Goal: Task Accomplishment & Management: Manage account settings

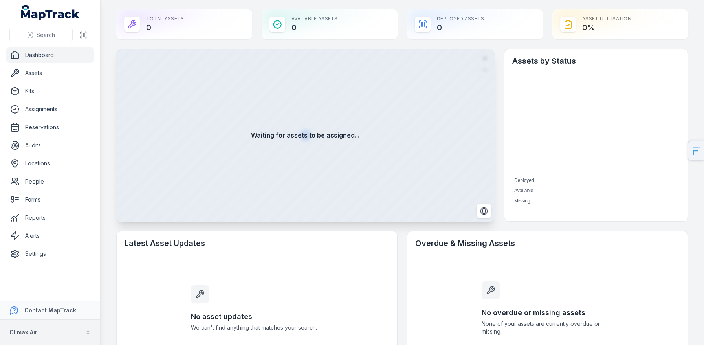
click at [42, 329] on button "Climax Air" at bounding box center [50, 332] width 100 height 25
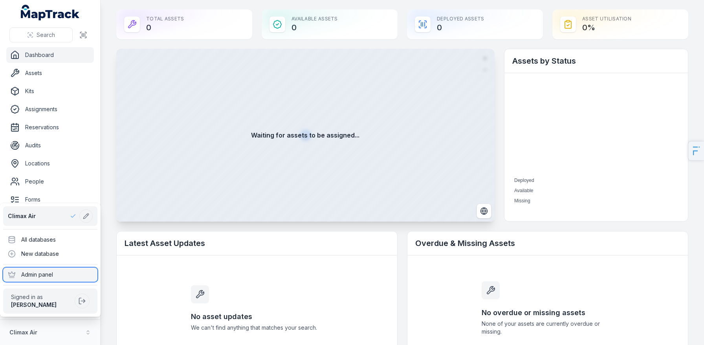
click at [44, 268] on div "Admin panel" at bounding box center [50, 275] width 94 height 14
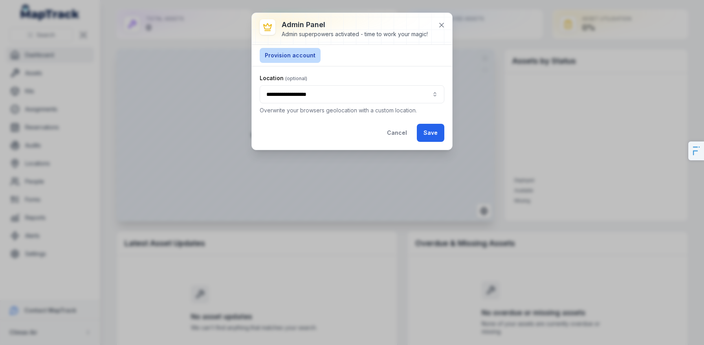
click at [282, 51] on button "Provision account" at bounding box center [290, 55] width 61 height 15
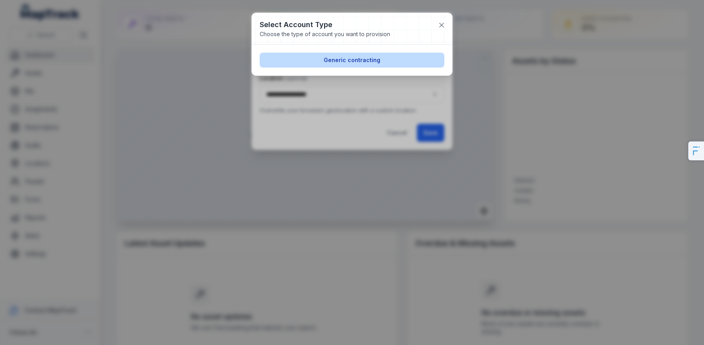
click at [374, 58] on button "Generic contracting" at bounding box center [352, 60] width 185 height 15
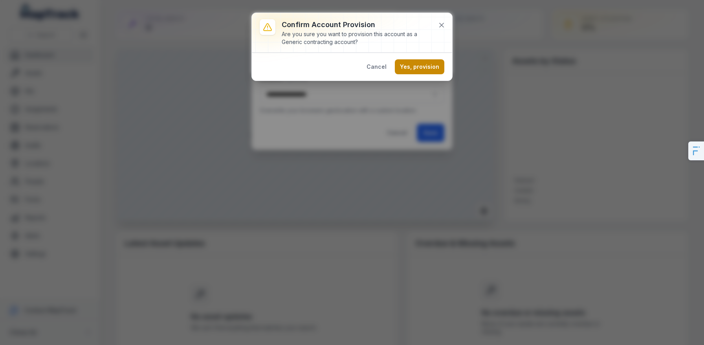
click at [434, 67] on button "Yes, provision" at bounding box center [420, 66] width 50 height 15
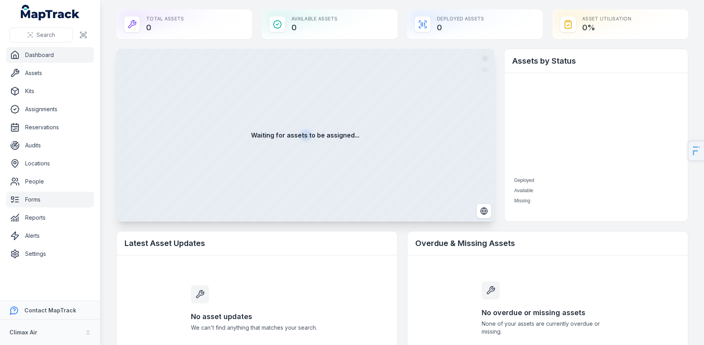
click at [20, 196] on link "Forms" at bounding box center [50, 200] width 88 height 16
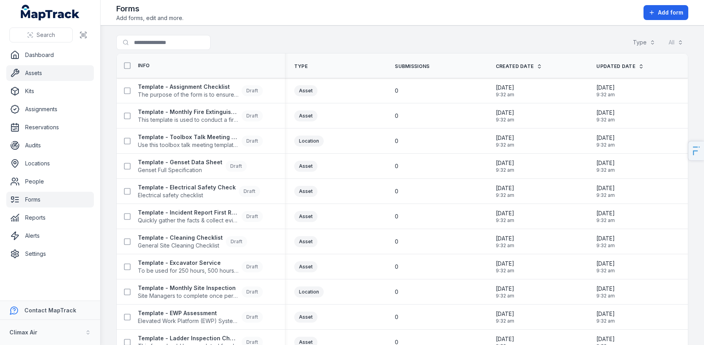
click at [56, 78] on link "Assets" at bounding box center [50, 73] width 88 height 16
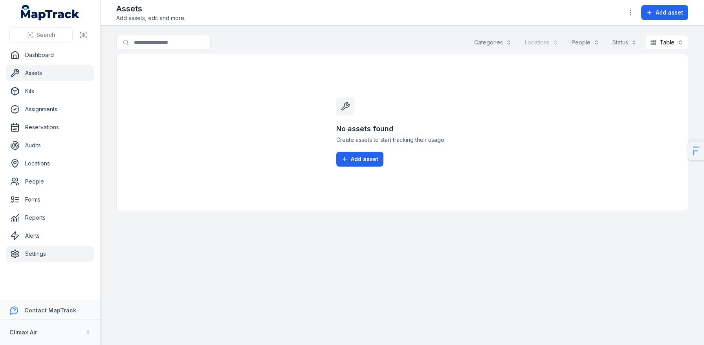
click at [38, 252] on link "Settings" at bounding box center [50, 254] width 88 height 16
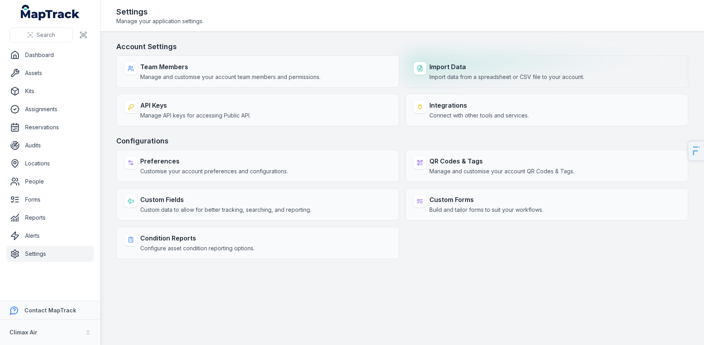
click at [448, 66] on strong "Import Data" at bounding box center [506, 66] width 155 height 9
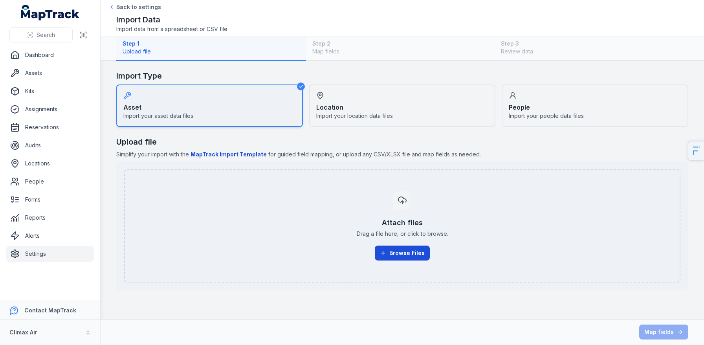
click at [415, 257] on button "Browse Files" at bounding box center [402, 253] width 55 height 15
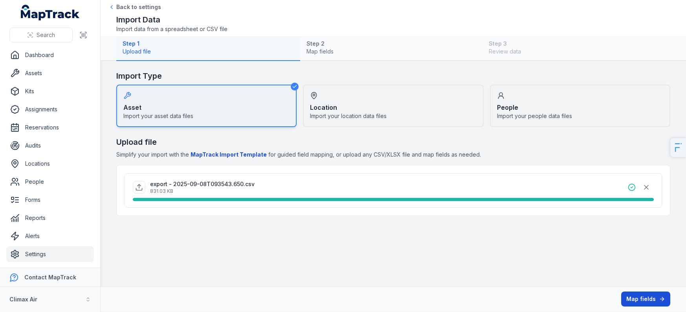
click at [652, 306] on button "Map fields" at bounding box center [645, 298] width 49 height 15
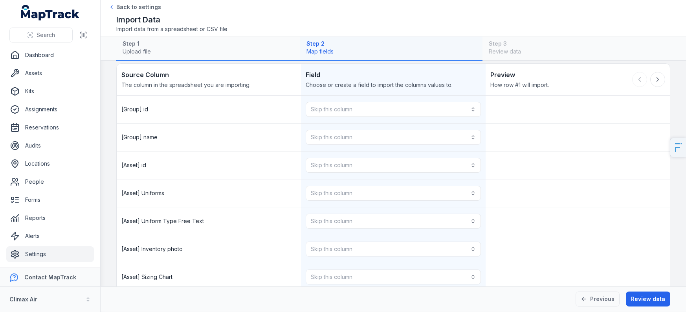
scroll to position [19, 0]
click at [379, 116] on button "Skip this column" at bounding box center [393, 111] width 175 height 15
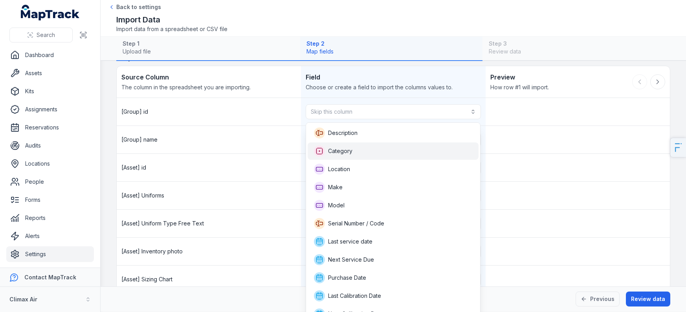
click at [362, 150] on div "Category" at bounding box center [393, 150] width 158 height 11
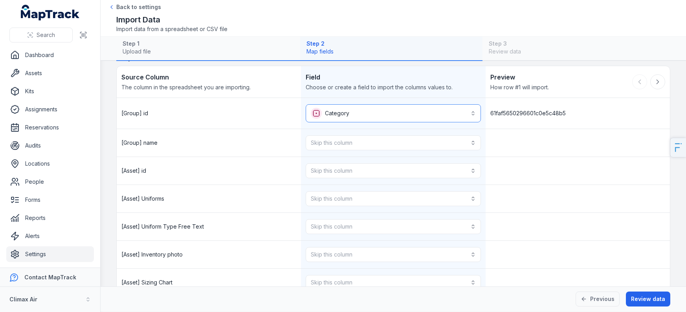
click at [387, 112] on button "Category ********" at bounding box center [393, 113] width 175 height 18
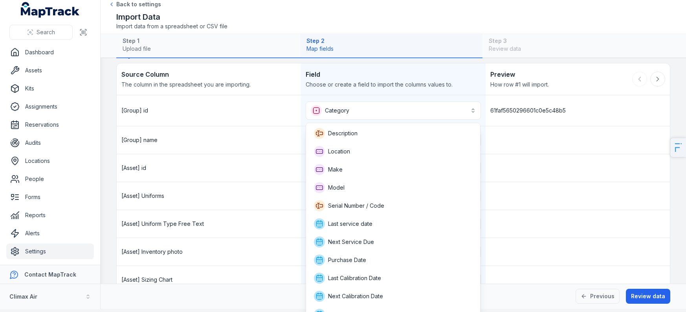
scroll to position [136, 0]
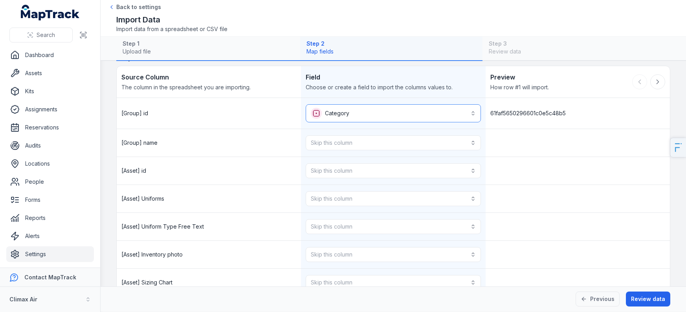
scroll to position [0, 0]
click at [373, 147] on button "Skip this column" at bounding box center [393, 142] width 175 height 15
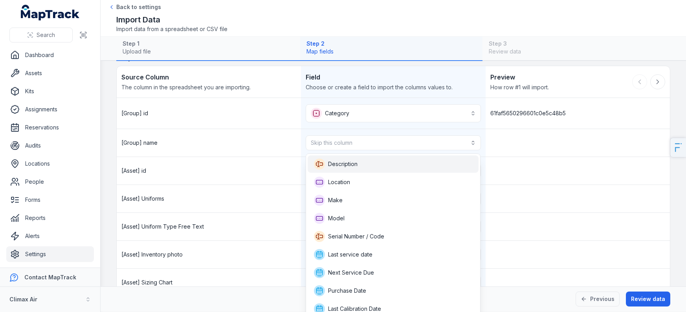
scroll to position [149, 0]
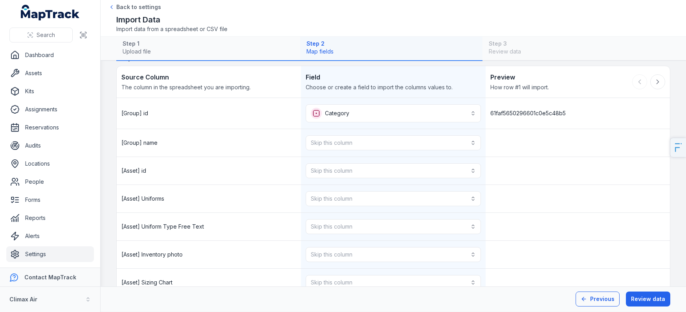
click at [597, 299] on button "Previous" at bounding box center [598, 298] width 44 height 15
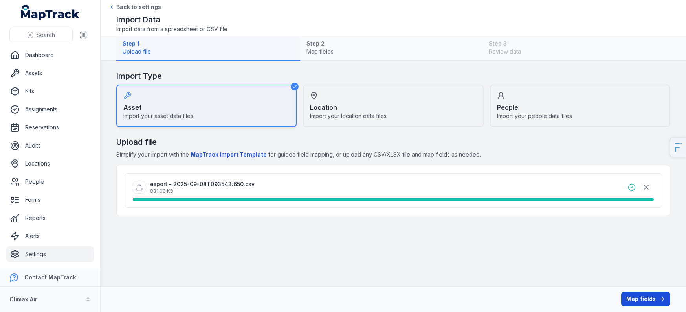
click at [644, 301] on button "Map fields" at bounding box center [645, 298] width 49 height 15
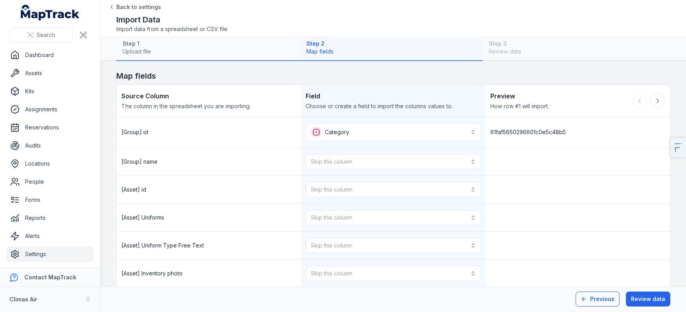
click at [595, 300] on button "Previous" at bounding box center [598, 298] width 44 height 15
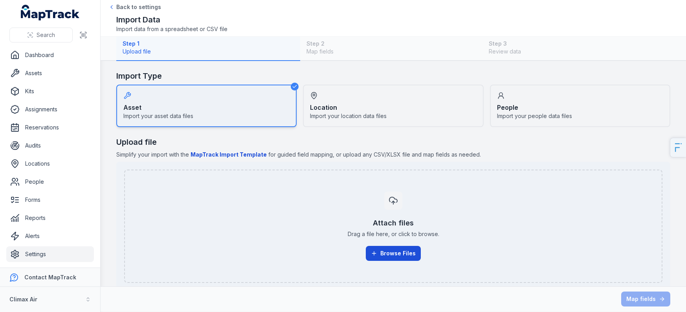
click at [387, 253] on button "Browse Files" at bounding box center [393, 253] width 55 height 15
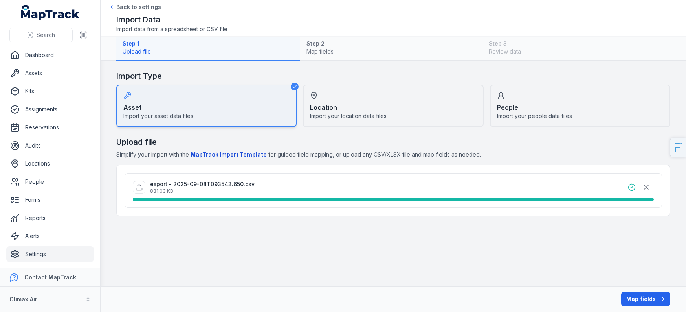
click at [652, 298] on button "Map fields" at bounding box center [645, 298] width 49 height 15
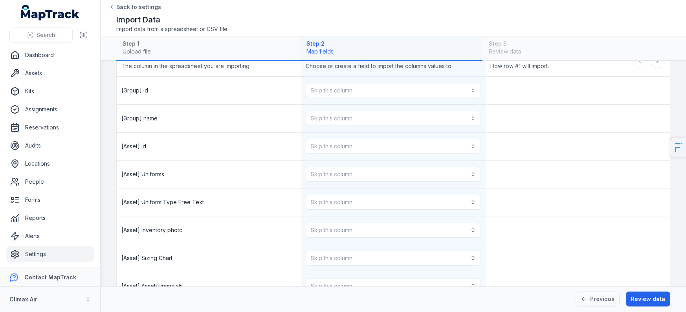
scroll to position [40, 0]
click at [338, 118] on button "Skip this column" at bounding box center [393, 117] width 175 height 15
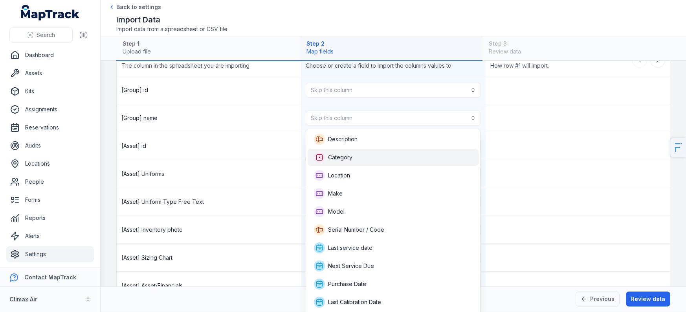
click at [332, 154] on span "Category" at bounding box center [340, 157] width 24 height 8
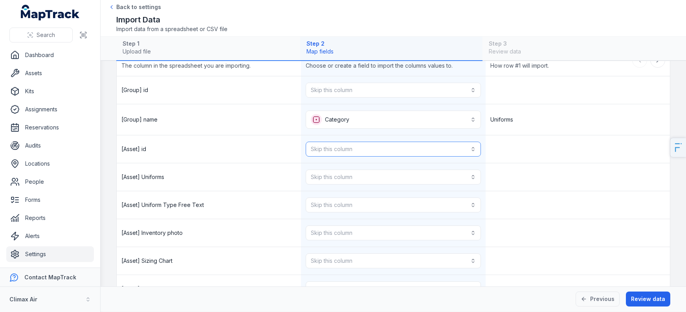
click at [348, 150] on button "Skip this column" at bounding box center [393, 148] width 175 height 15
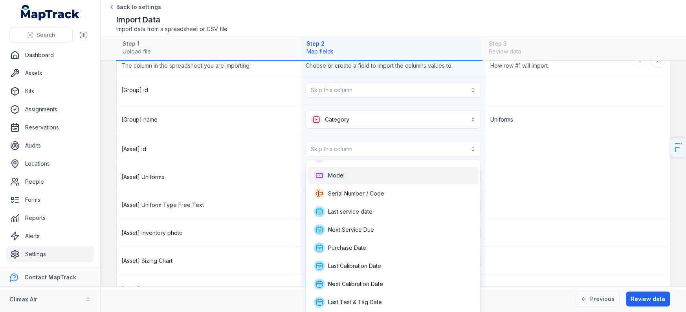
scroll to position [0, 0]
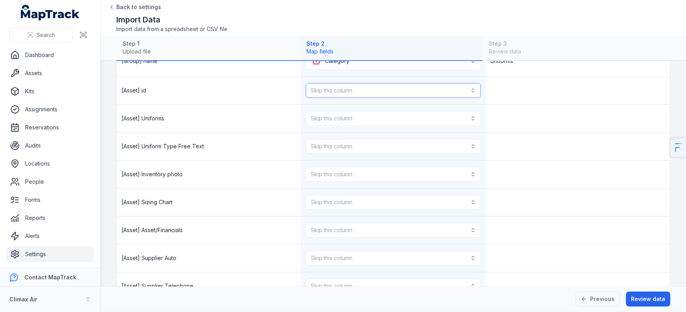
scroll to position [95, 0]
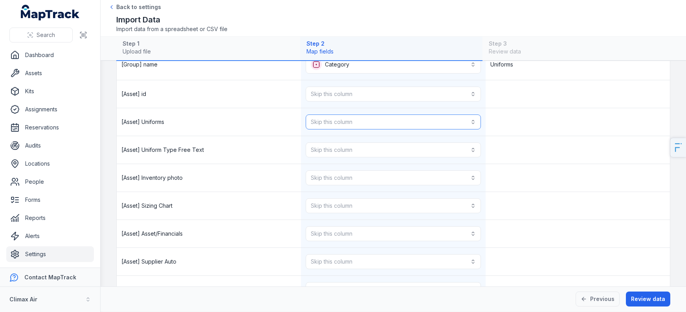
click at [392, 119] on button "Skip this column" at bounding box center [393, 121] width 175 height 15
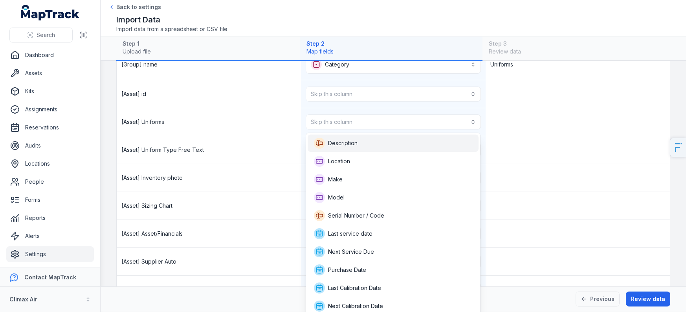
click at [359, 145] on div "Description" at bounding box center [393, 143] width 158 height 11
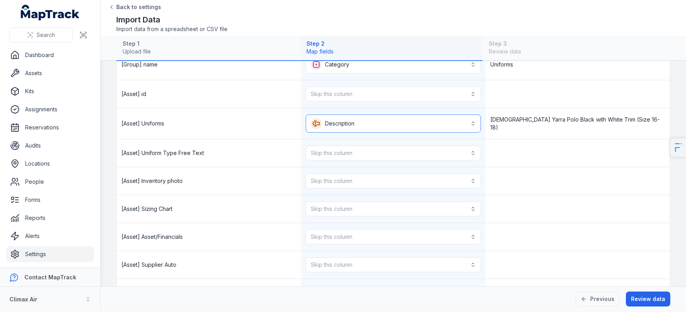
click at [327, 123] on button "**********" at bounding box center [393, 123] width 175 height 18
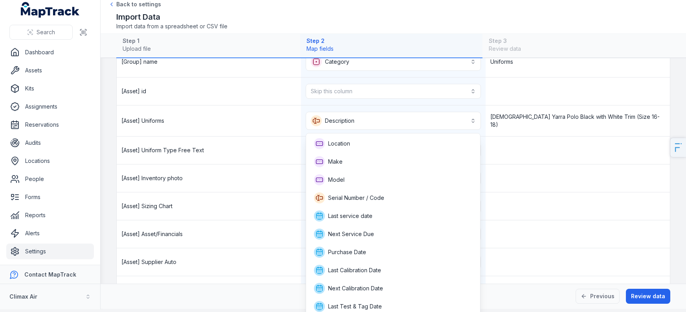
scroll to position [128, 0]
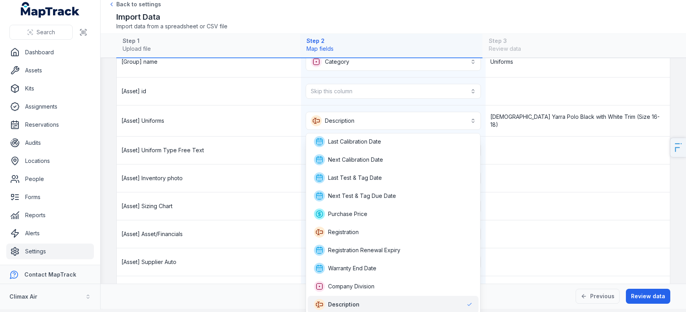
click at [235, 135] on div "**********" at bounding box center [393, 120] width 553 height 31
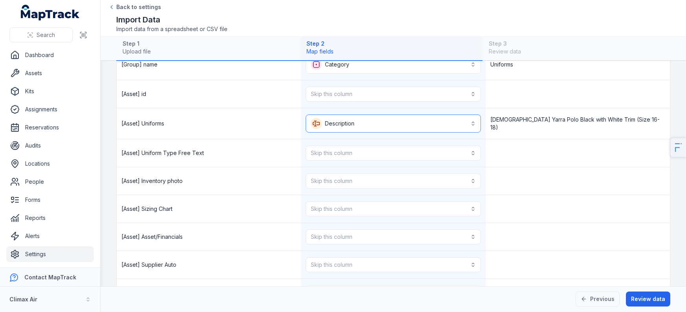
scroll to position [0, 0]
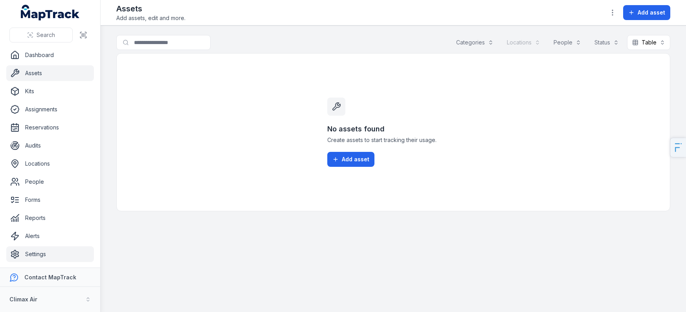
click at [48, 250] on link "Settings" at bounding box center [50, 254] width 88 height 16
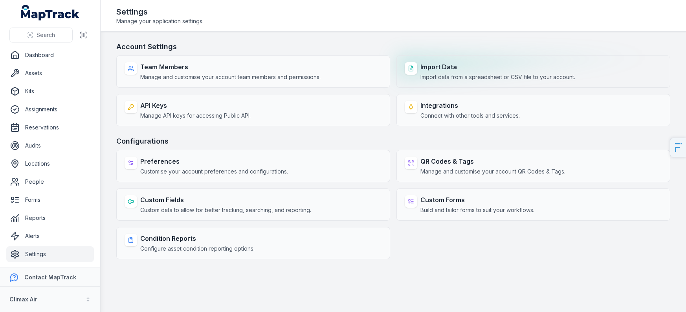
click at [485, 69] on strong "Import Data" at bounding box center [497, 66] width 155 height 9
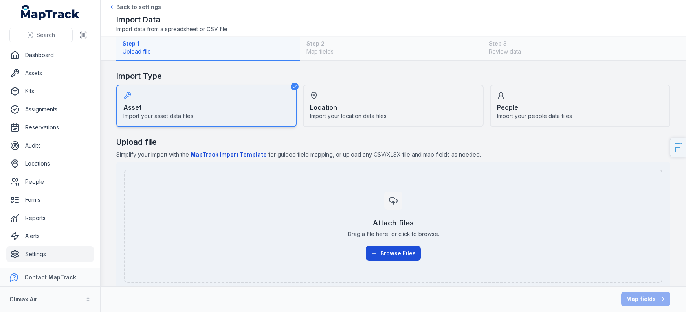
click at [382, 249] on button "Browse Files" at bounding box center [393, 253] width 55 height 15
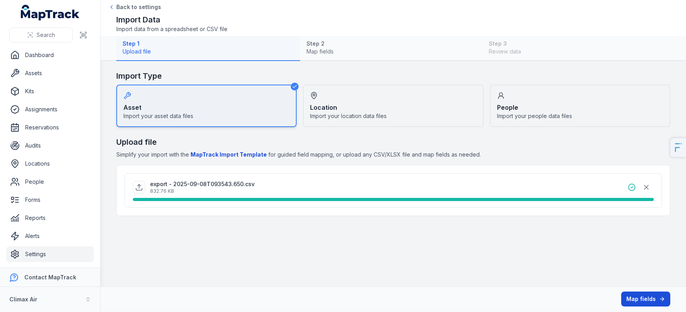
click at [647, 298] on button "Map fields" at bounding box center [645, 298] width 49 height 15
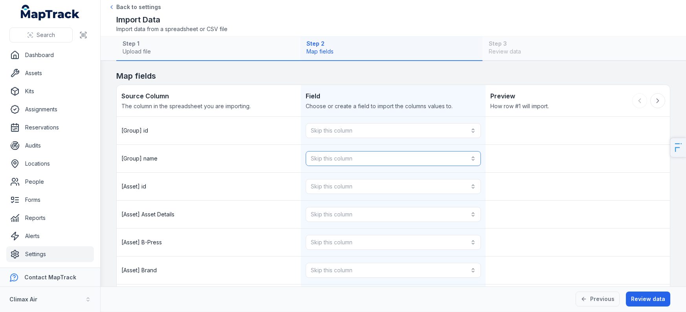
click at [378, 157] on button "Skip this column" at bounding box center [393, 158] width 175 height 15
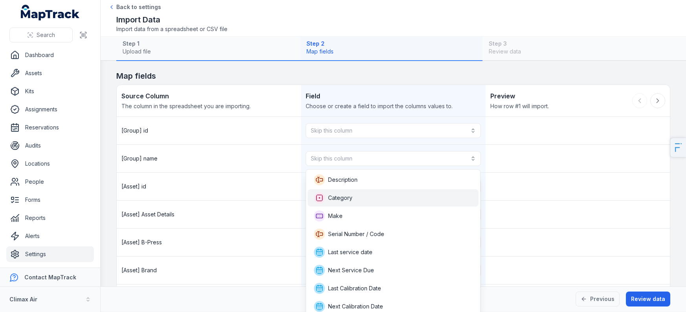
click at [359, 202] on div "Category" at bounding box center [393, 197] width 158 height 11
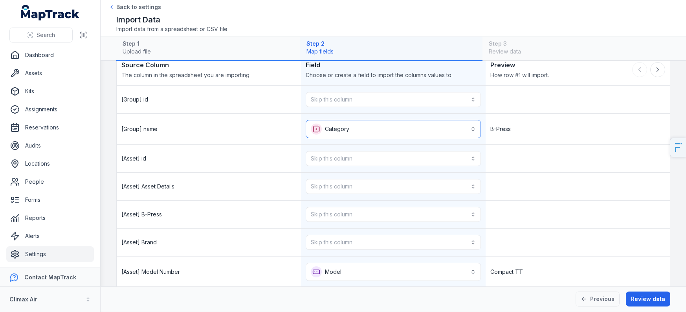
scroll to position [39, 0]
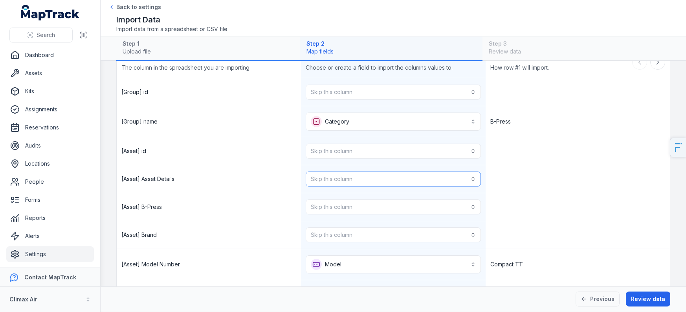
click at [360, 182] on button "Skip this column" at bounding box center [393, 178] width 175 height 15
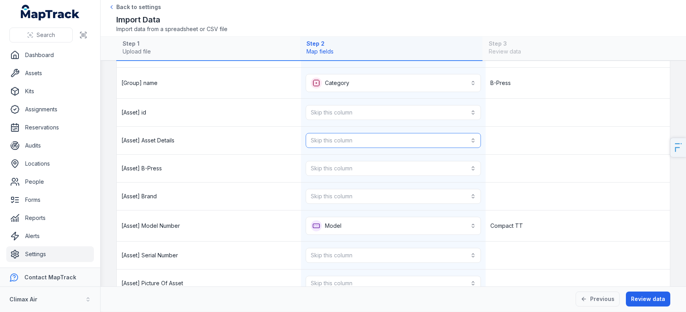
scroll to position [78, 0]
click at [332, 166] on button "Skip this column" at bounding box center [393, 167] width 175 height 15
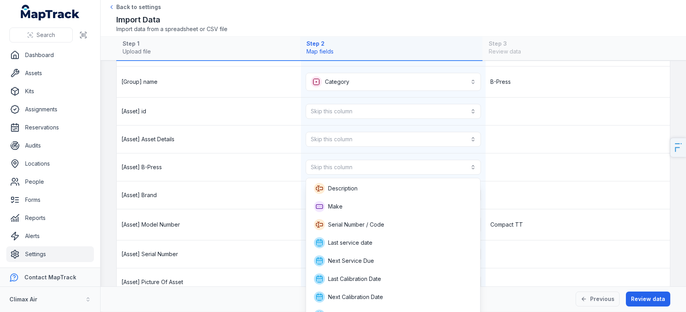
click at [259, 168] on div "[Asset] B-Press Skip this column" at bounding box center [393, 167] width 553 height 28
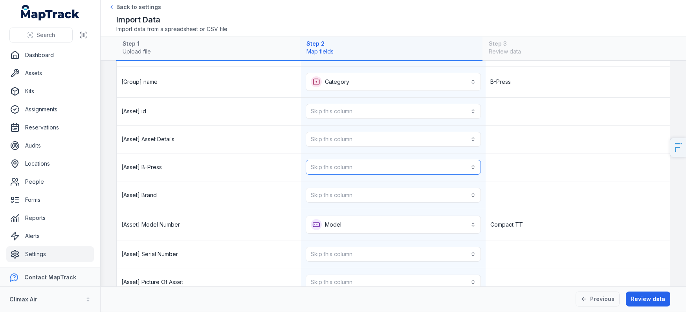
click at [340, 164] on button "Skip this column" at bounding box center [393, 167] width 175 height 15
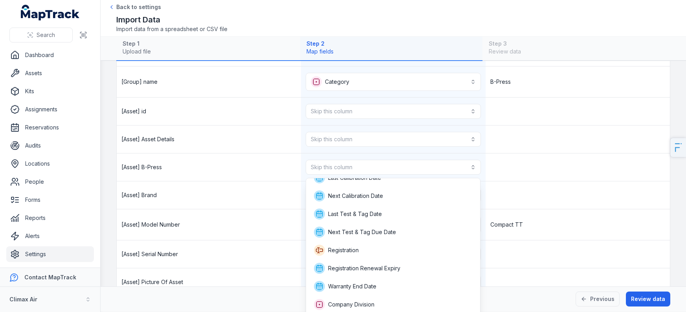
scroll to position [0, 0]
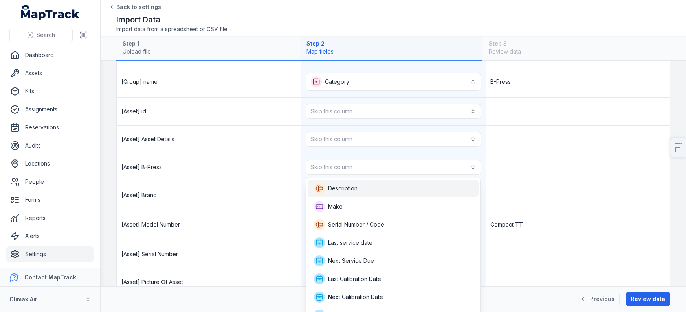
click at [353, 191] on span "Description" at bounding box center [342, 188] width 29 height 8
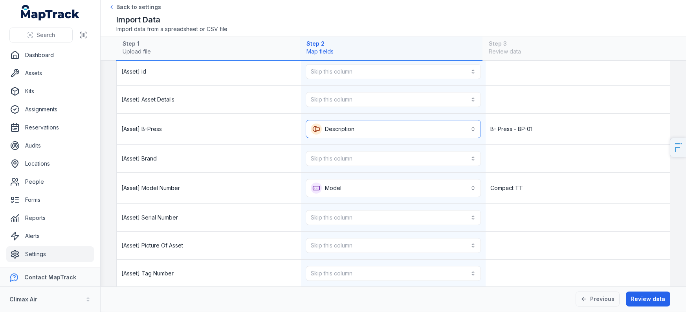
scroll to position [127, 0]
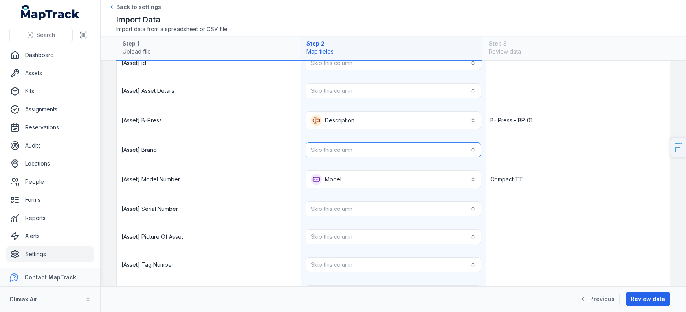
click at [351, 157] on button "Skip this column" at bounding box center [393, 149] width 175 height 15
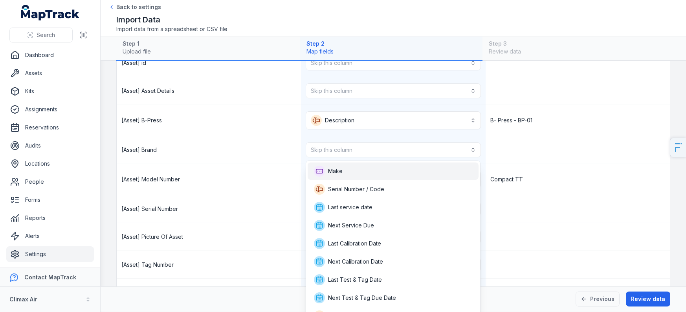
click at [369, 173] on div "Make" at bounding box center [393, 170] width 158 height 11
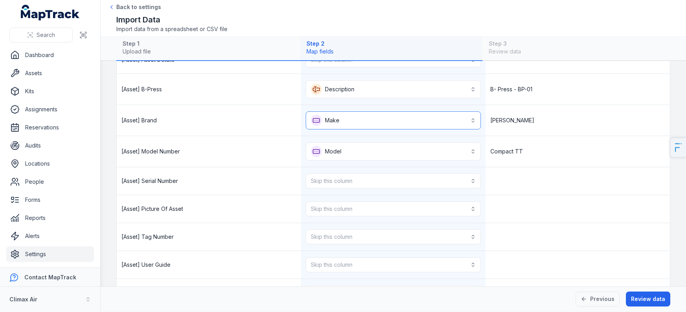
scroll to position [184, 0]
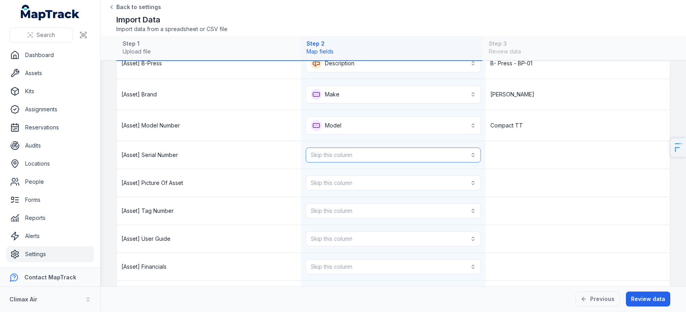
click at [333, 158] on button "Skip this column" at bounding box center [393, 154] width 175 height 15
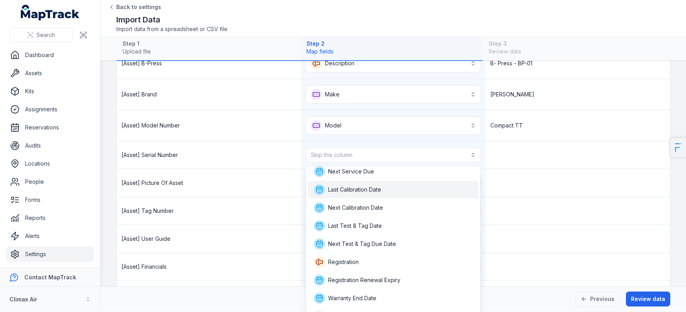
scroll to position [0, 0]
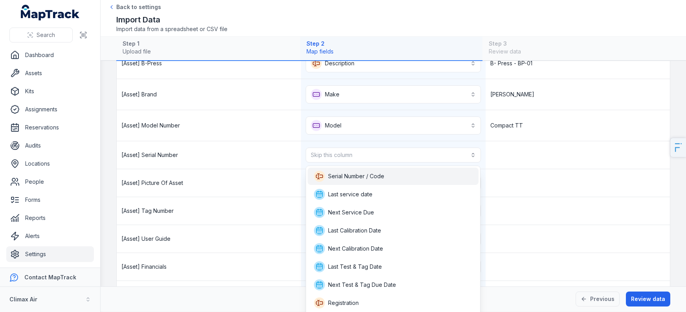
click at [356, 171] on span "Serial Number / Code" at bounding box center [349, 176] width 70 height 11
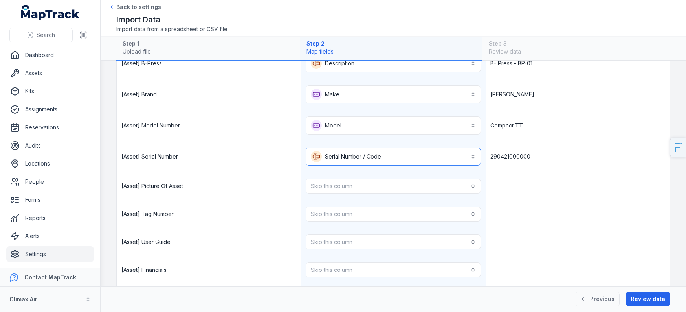
scroll to position [220, 0]
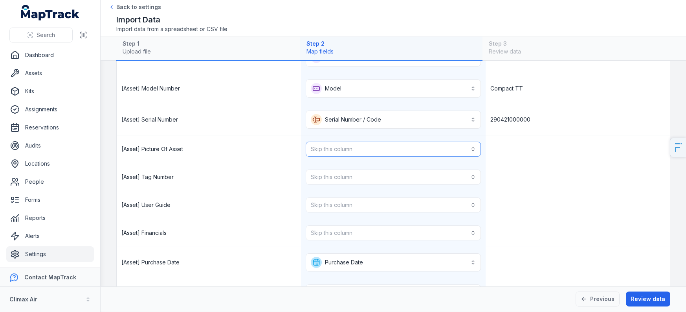
click at [342, 148] on button "Skip this column" at bounding box center [393, 148] width 175 height 15
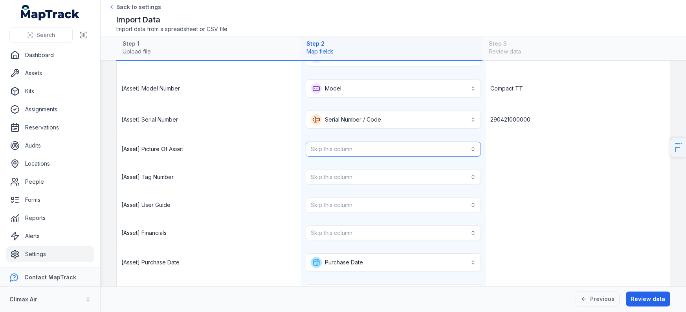
scroll to position [269, 0]
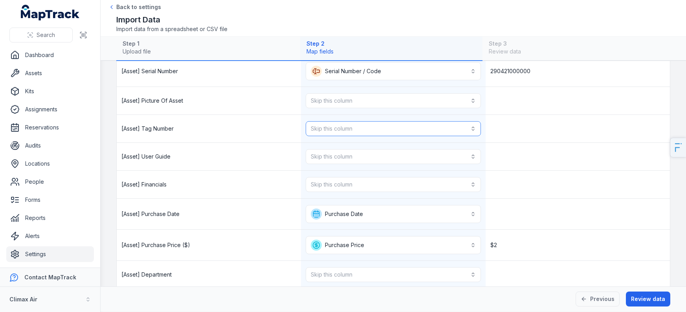
click at [337, 122] on button "Skip this column" at bounding box center [393, 128] width 175 height 15
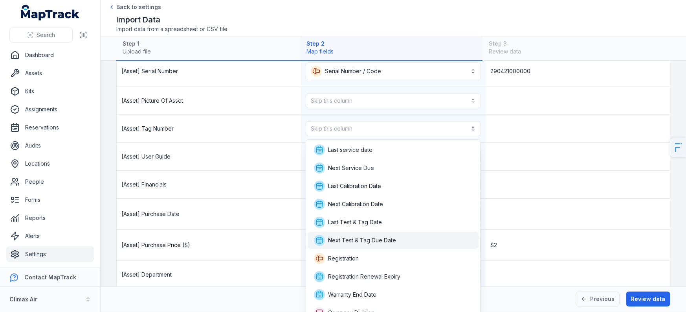
scroll to position [8, 0]
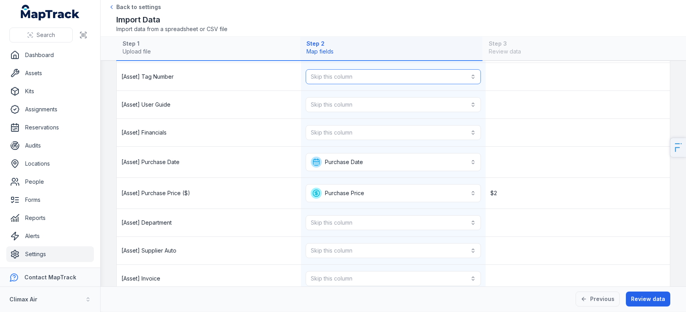
scroll to position [319, 0]
click at [344, 112] on button "Skip this column" at bounding box center [393, 105] width 175 height 15
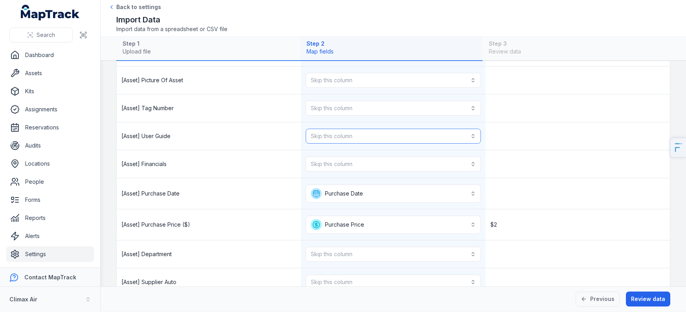
scroll to position [284, 0]
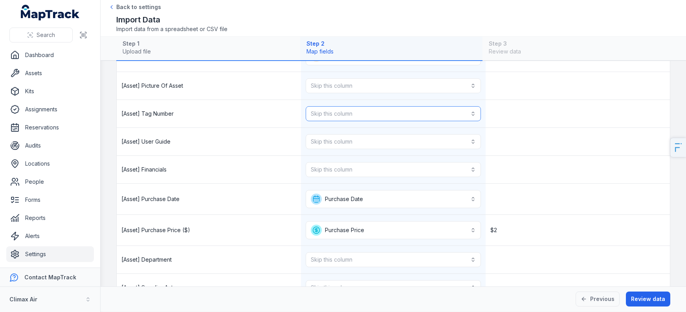
click at [383, 117] on button "Skip this column" at bounding box center [393, 113] width 175 height 15
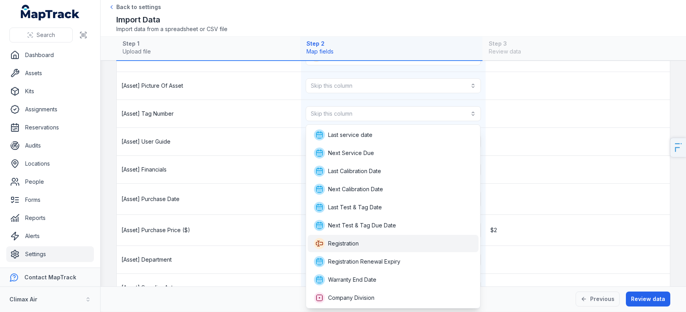
click at [361, 235] on div "Registration" at bounding box center [393, 243] width 171 height 17
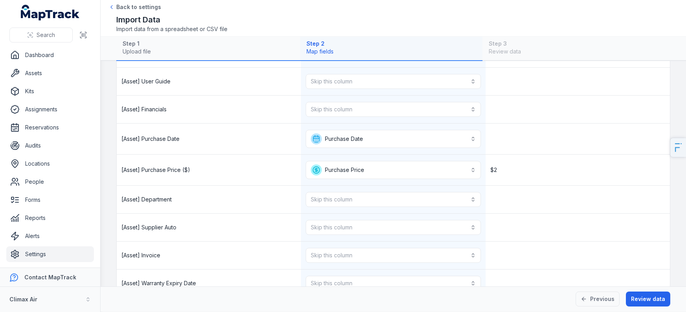
scroll to position [349, 0]
click at [327, 192] on button "Skip this column" at bounding box center [393, 197] width 175 height 15
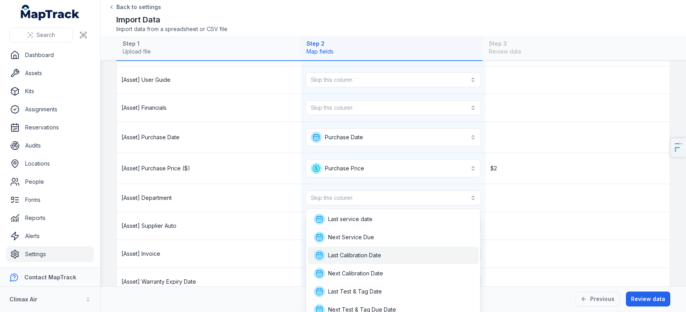
scroll to position [1, 0]
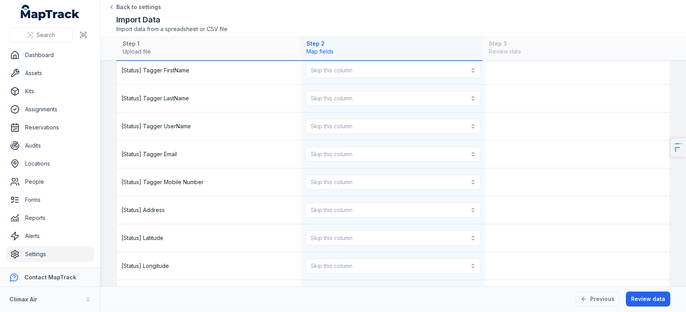
scroll to position [810, 0]
click at [381, 74] on button "Skip this column" at bounding box center [393, 70] width 175 height 15
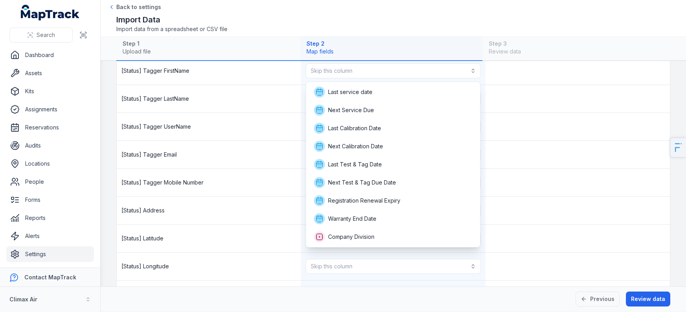
click at [219, 154] on div "**********" at bounding box center [393, 185] width 553 height 1758
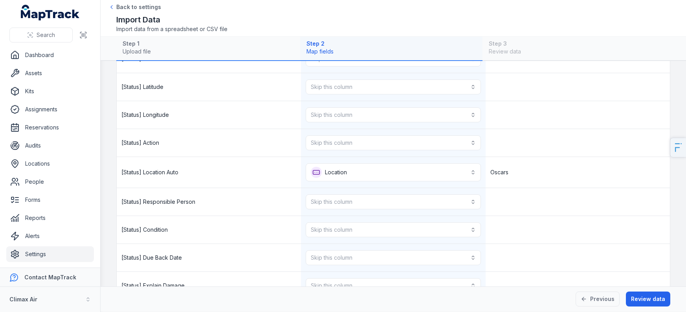
scroll to position [994, 0]
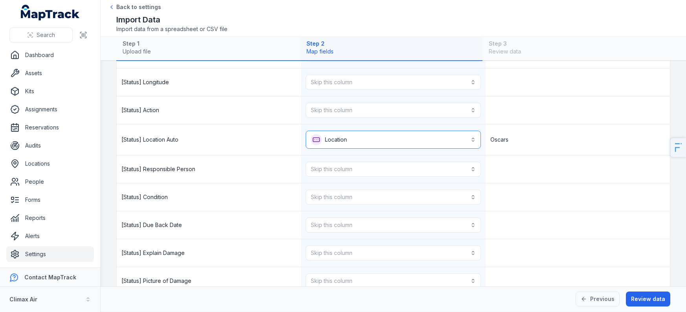
click at [316, 145] on button "Location ********" at bounding box center [393, 139] width 175 height 18
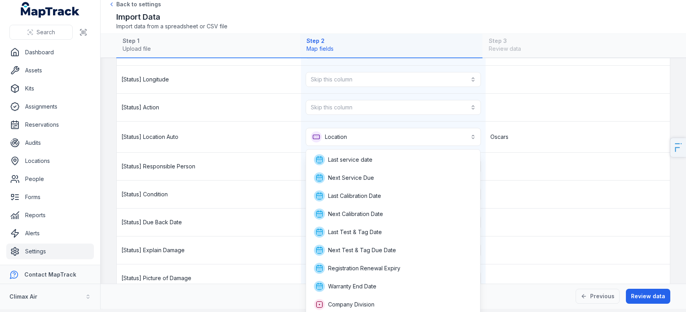
scroll to position [18, 0]
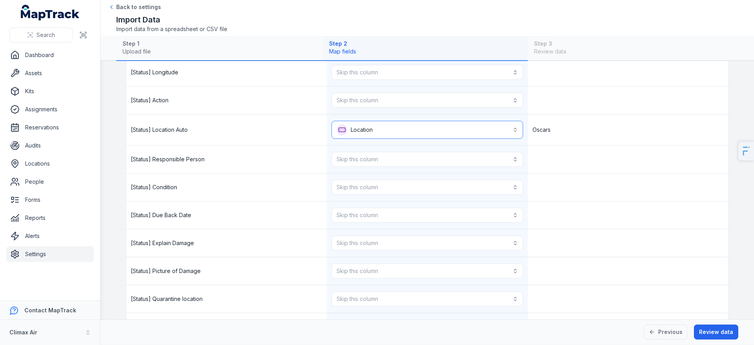
scroll to position [1007, 0]
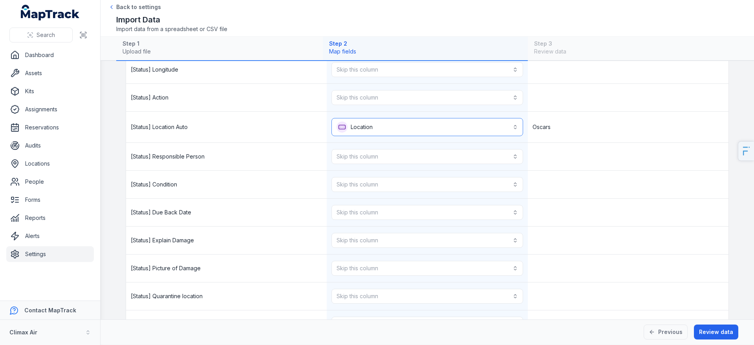
click at [410, 118] on button "Location ********" at bounding box center [427, 127] width 191 height 18
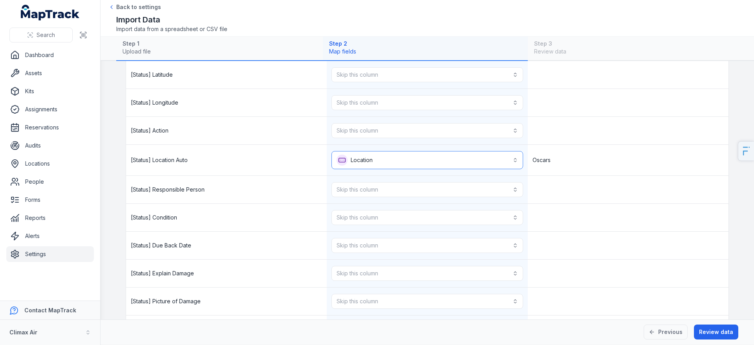
scroll to position [965, 0]
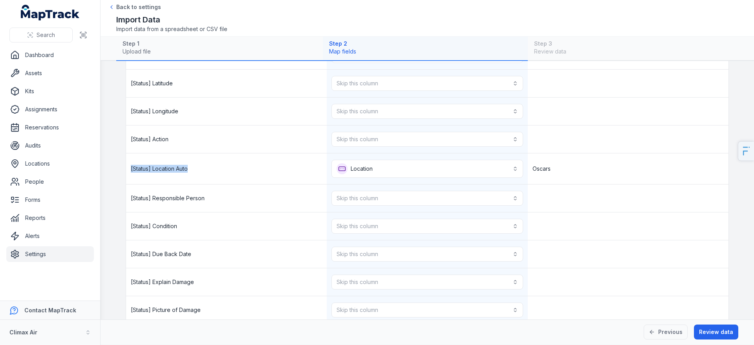
drag, startPoint x: 201, startPoint y: 173, endPoint x: 120, endPoint y: 167, distance: 80.7
click at [120, 167] on main "**********" at bounding box center [428, 190] width 654 height 258
copy span "[Status] Location Auto"
click at [686, 311] on button "Review data" at bounding box center [716, 331] width 44 height 15
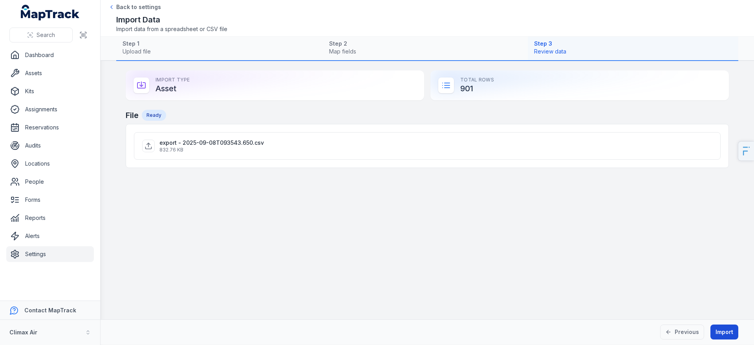
scroll to position [0, 0]
click at [686, 311] on button "Import" at bounding box center [725, 331] width 28 height 15
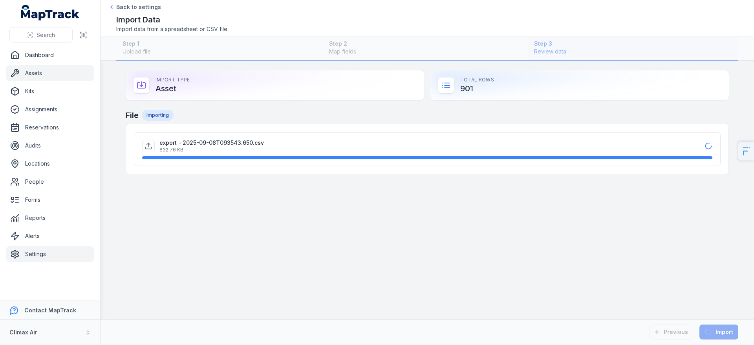
click at [43, 76] on link "Assets" at bounding box center [50, 73] width 88 height 16
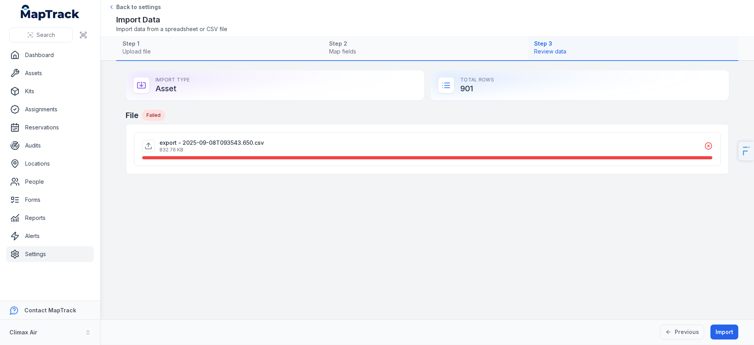
click at [314, 154] on div "export - 2025-09-08T093543.650.csv 832.76 KB" at bounding box center [427, 149] width 571 height 27
click at [686, 146] on icon at bounding box center [709, 146] width 8 height 8
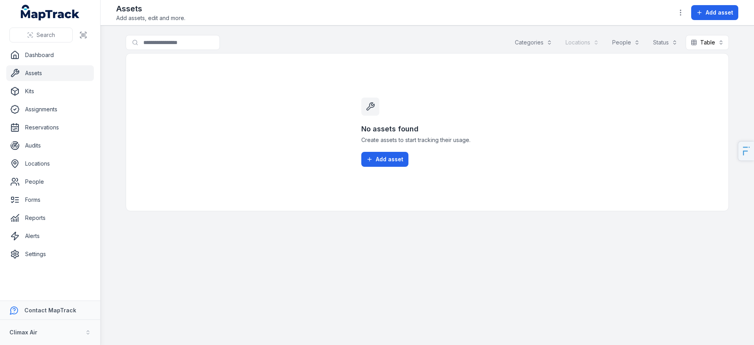
click at [59, 75] on link "Assets" at bounding box center [50, 73] width 88 height 16
click at [34, 247] on link "Settings" at bounding box center [50, 254] width 88 height 16
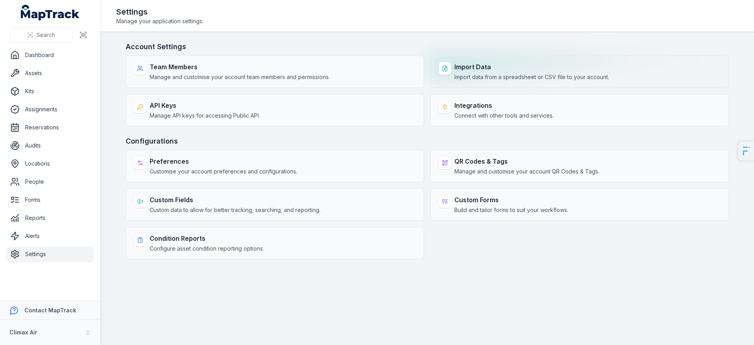
click at [504, 70] on strong "Import Data" at bounding box center [532, 66] width 155 height 9
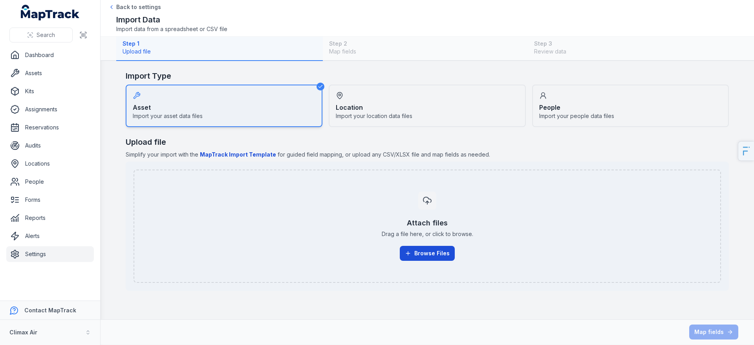
click at [432, 256] on button "Browse Files" at bounding box center [427, 253] width 55 height 15
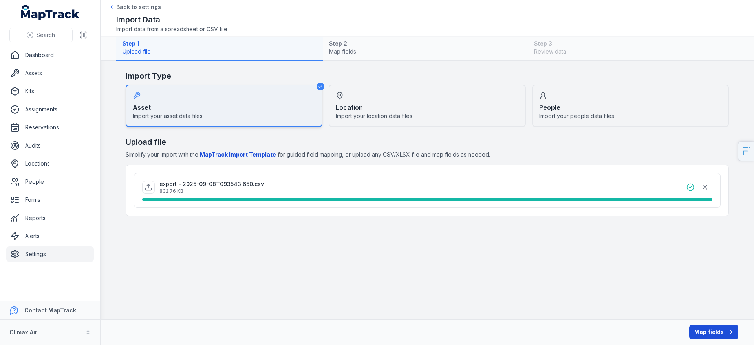
click at [721, 334] on button "Map fields" at bounding box center [714, 331] width 49 height 15
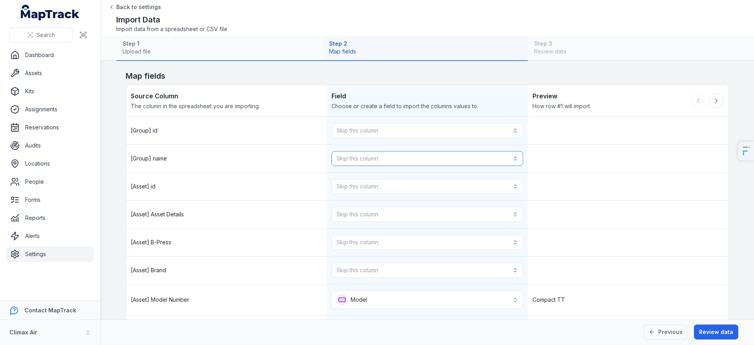
click at [407, 157] on button "Skip this column" at bounding box center [427, 158] width 191 height 15
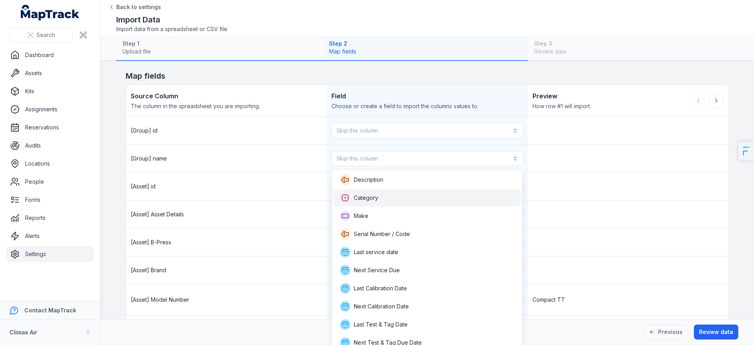
click at [386, 195] on div "Category" at bounding box center [427, 197] width 175 height 11
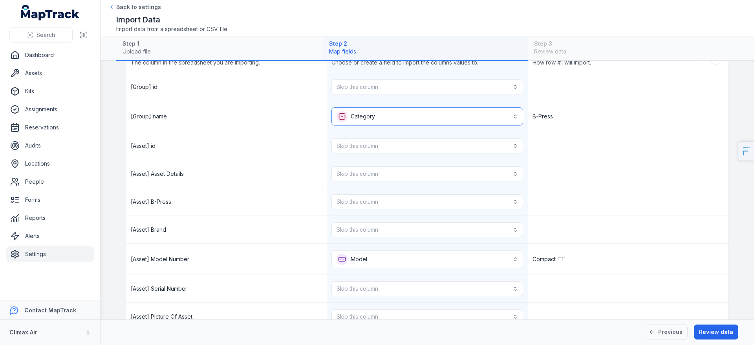
scroll to position [44, 0]
click at [358, 180] on div "Skip this column" at bounding box center [427, 173] width 201 height 28
click at [374, 176] on button "Skip this column" at bounding box center [427, 172] width 191 height 15
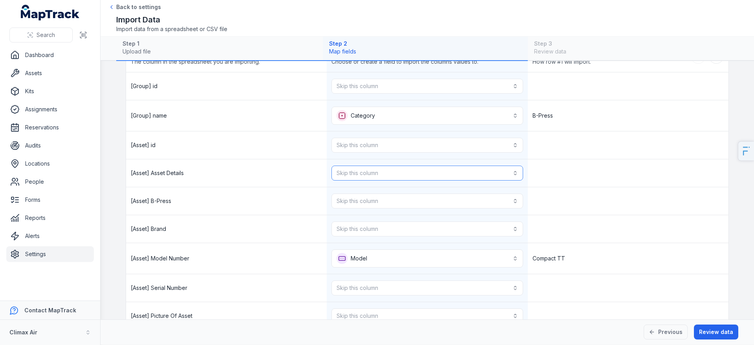
scroll to position [114, 0]
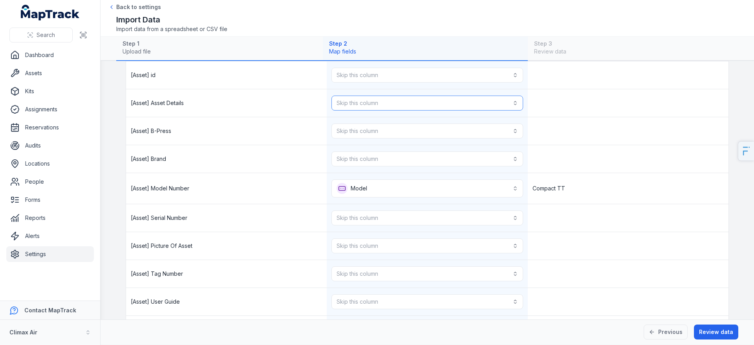
click at [407, 102] on button "Skip this column" at bounding box center [427, 102] width 191 height 15
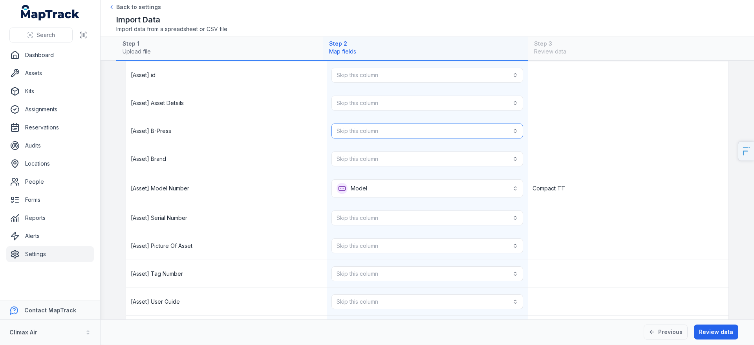
click at [383, 127] on button "Skip this column" at bounding box center [427, 130] width 191 height 15
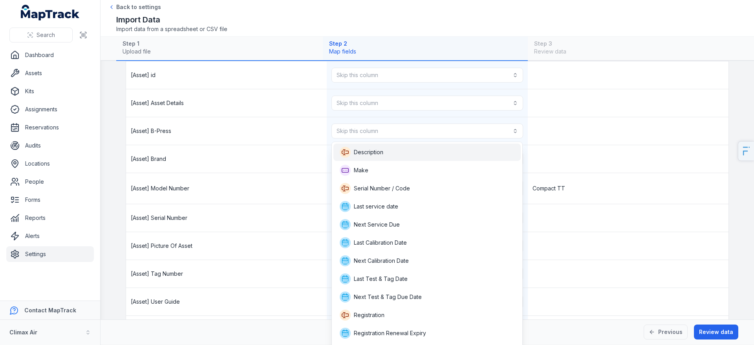
click at [381, 155] on span "Description" at bounding box center [368, 152] width 29 height 8
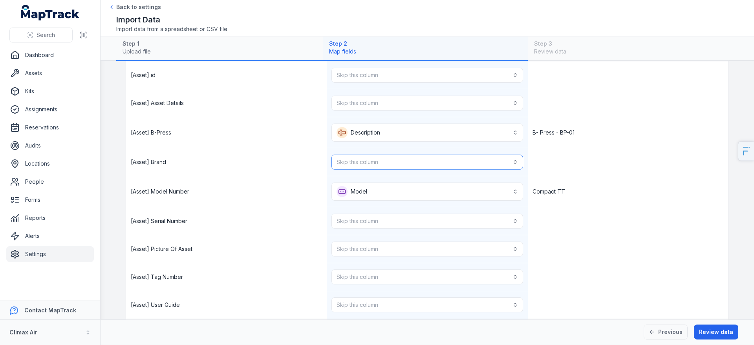
click at [377, 167] on button "Skip this column" at bounding box center [427, 161] width 191 height 15
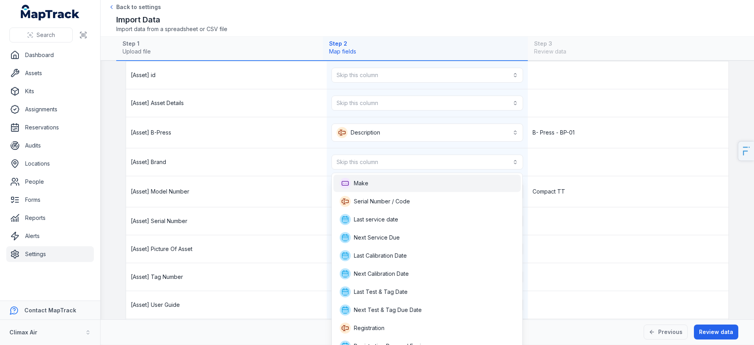
click at [370, 186] on div "Make" at bounding box center [427, 183] width 175 height 11
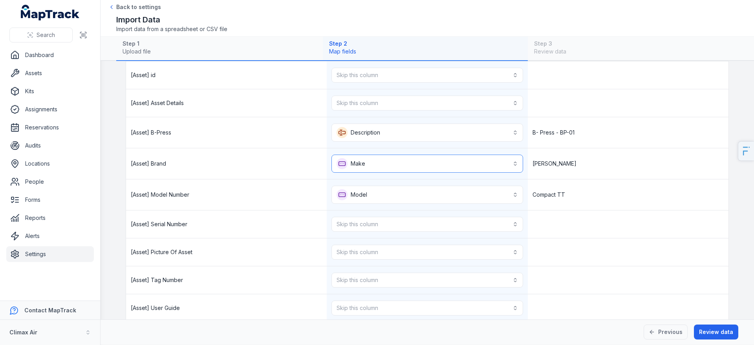
scroll to position [181, 0]
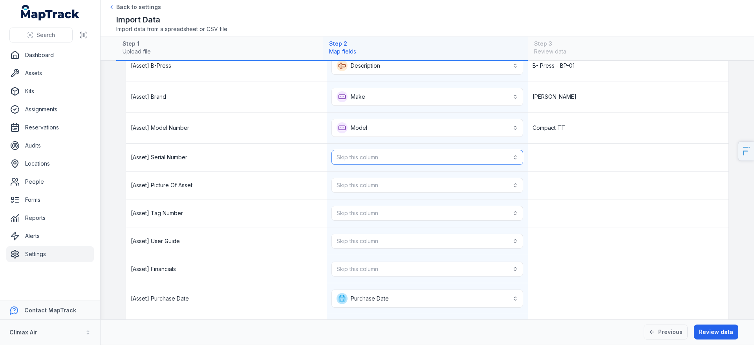
click at [374, 162] on button "Skip this column" at bounding box center [427, 157] width 191 height 15
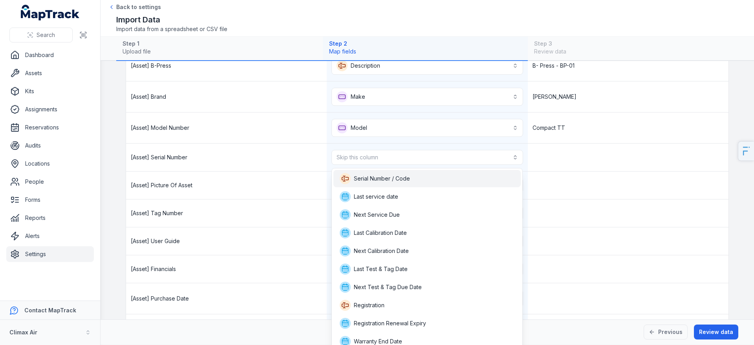
click at [371, 175] on span "Serial Number / Code" at bounding box center [382, 178] width 56 height 8
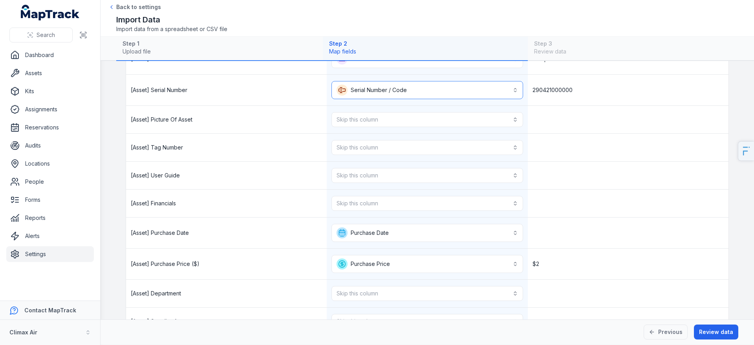
scroll to position [256, 0]
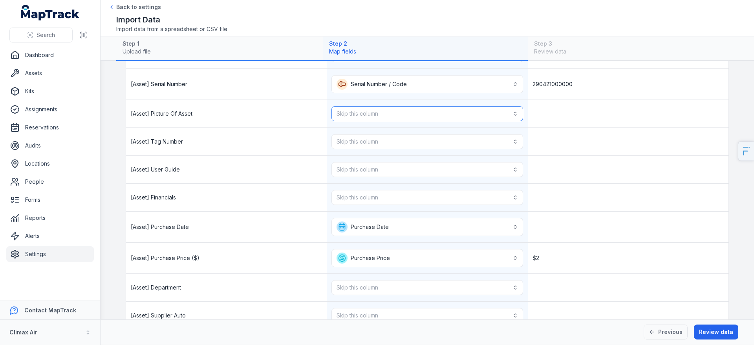
click at [385, 110] on button "Skip this column" at bounding box center [427, 113] width 191 height 15
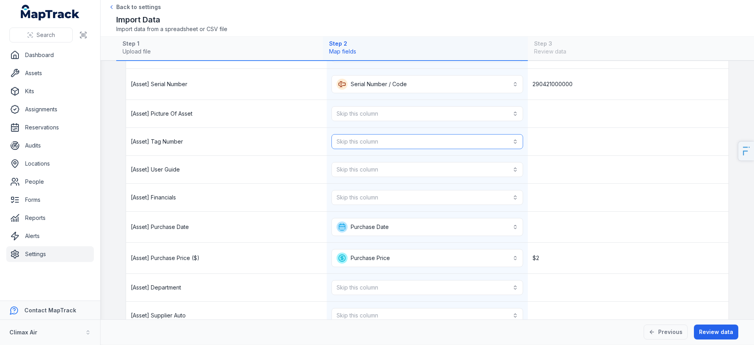
click at [367, 148] on button "Skip this column" at bounding box center [427, 141] width 191 height 15
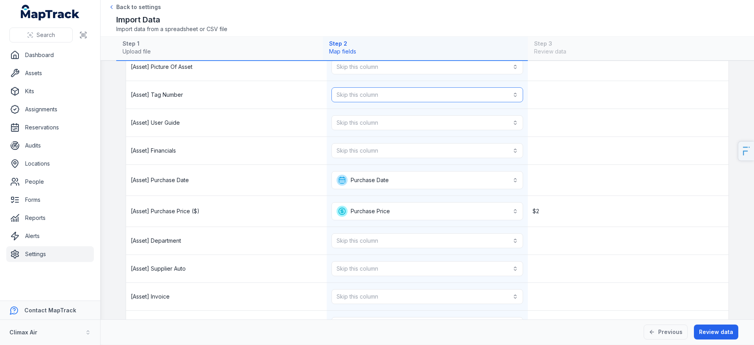
scroll to position [314, 0]
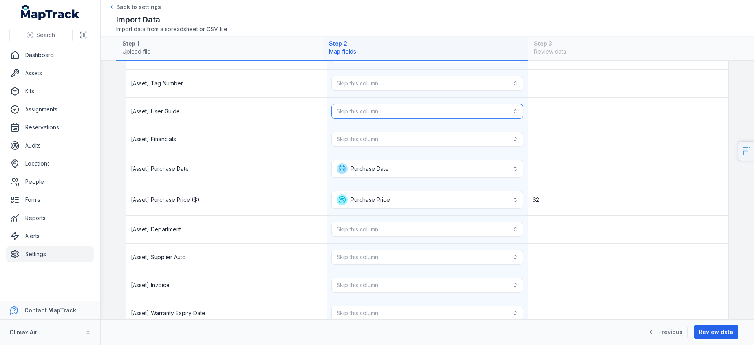
click at [361, 110] on button "Skip this column" at bounding box center [427, 111] width 191 height 15
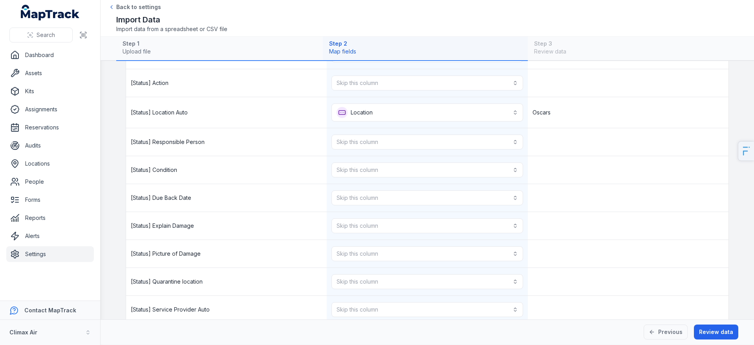
scroll to position [1017, 0]
click at [386, 114] on button "Location ********" at bounding box center [427, 114] width 191 height 18
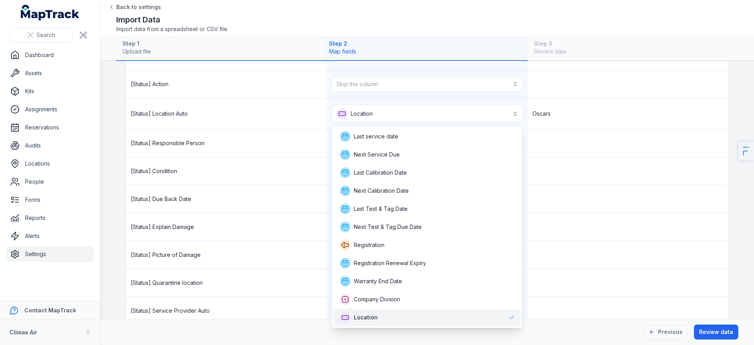
click at [361, 316] on span "Location" at bounding box center [366, 317] width 24 height 8
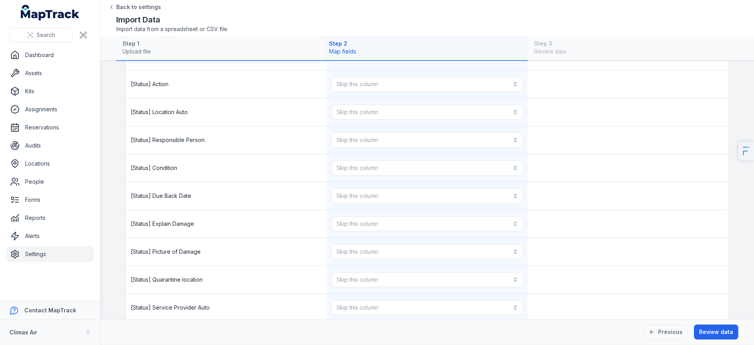
click at [290, 245] on div "[Status] Picture of Damage" at bounding box center [226, 252] width 201 height 28
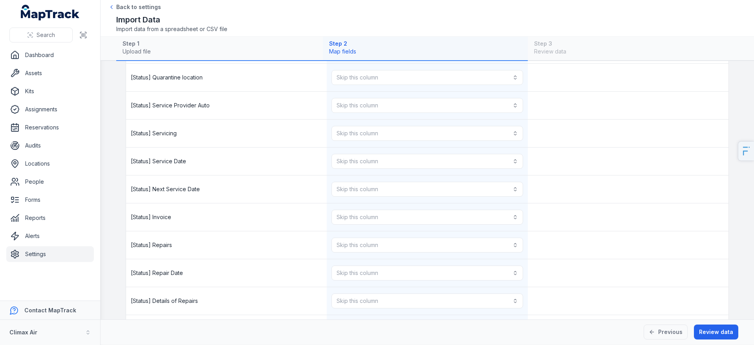
scroll to position [1221, 0]
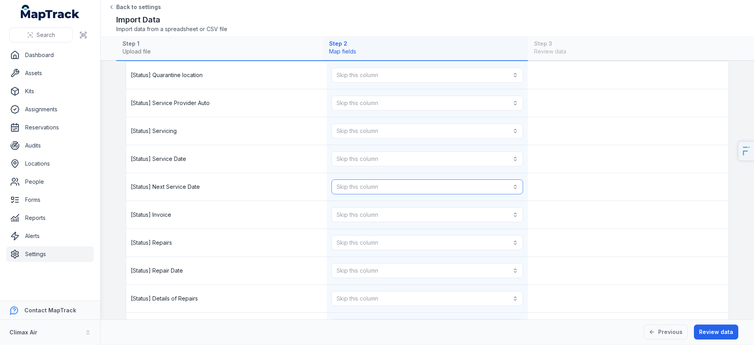
click at [371, 184] on button "Skip this column" at bounding box center [427, 186] width 191 height 15
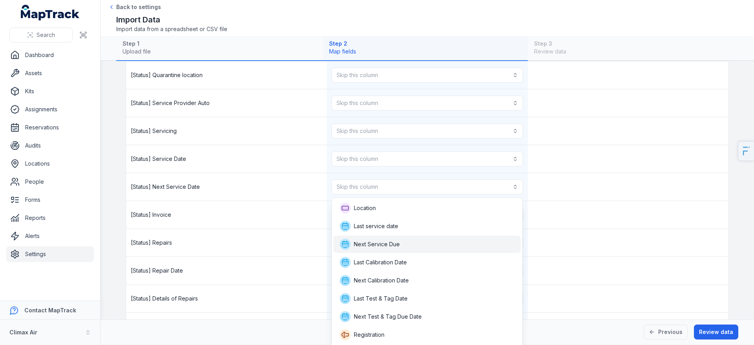
click at [376, 237] on div "Next Service Due" at bounding box center [427, 243] width 187 height 17
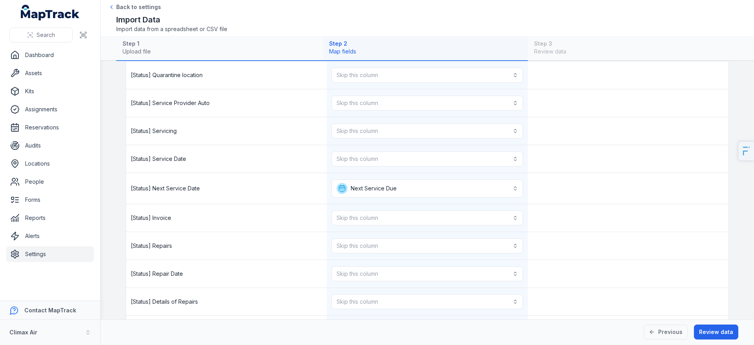
click at [376, 237] on div "Skip this column" at bounding box center [427, 246] width 201 height 28
click at [273, 242] on div "[Status] Repairs" at bounding box center [226, 246] width 201 height 28
click at [410, 160] on button "Skip this column" at bounding box center [427, 158] width 191 height 15
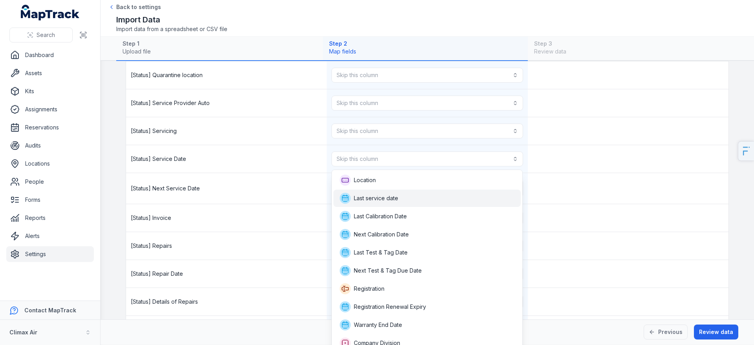
click at [402, 198] on div "Last service date" at bounding box center [427, 198] width 175 height 11
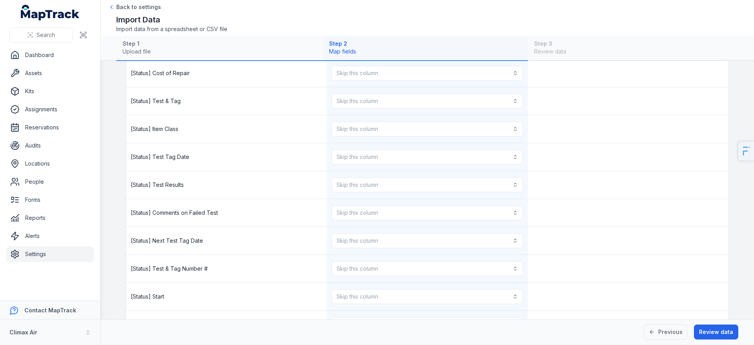
scroll to position [1565, 0]
click at [728, 333] on button "Review data" at bounding box center [716, 331] width 44 height 15
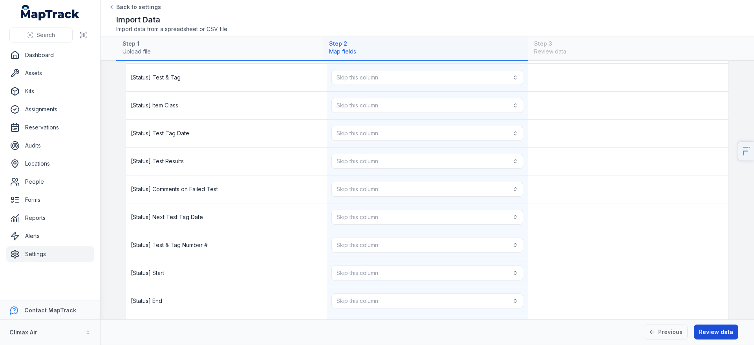
click at [728, 333] on button "Review data" at bounding box center [716, 331] width 44 height 15
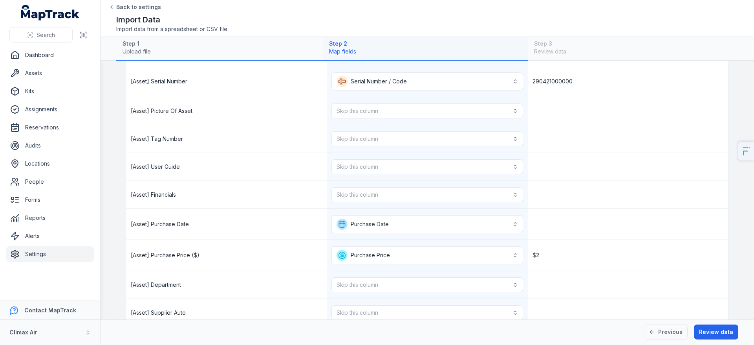
scroll to position [399, 0]
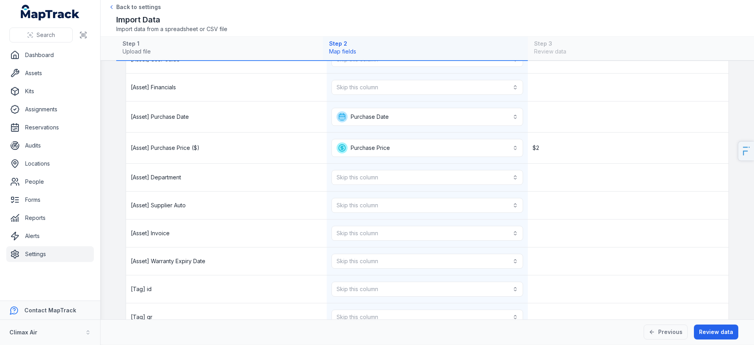
click at [49, 256] on link "Settings" at bounding box center [50, 254] width 88 height 16
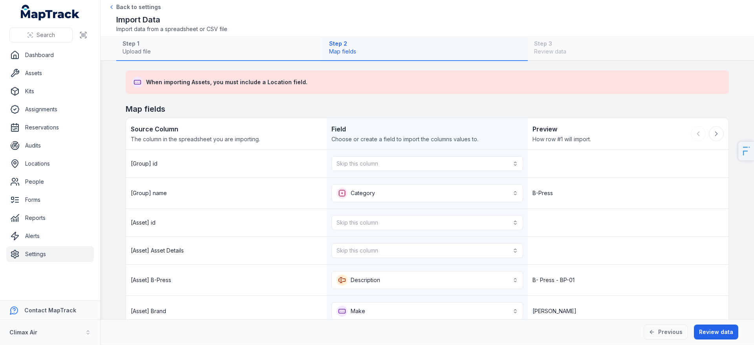
scroll to position [972, 0]
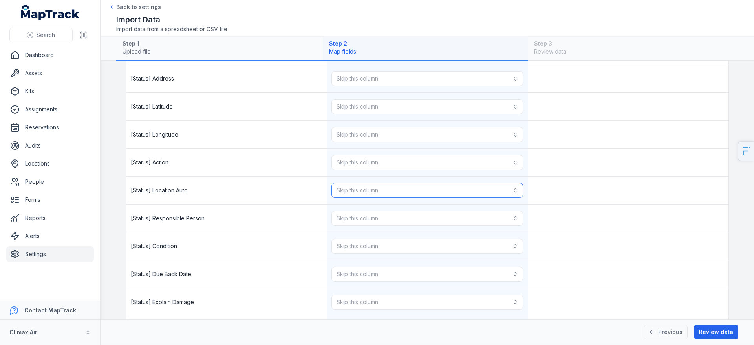
click at [373, 187] on button "Skip this column" at bounding box center [427, 190] width 191 height 15
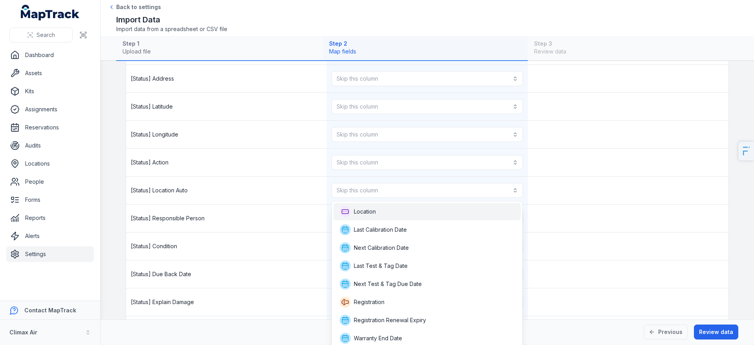
click at [391, 217] on div "Location" at bounding box center [427, 211] width 175 height 11
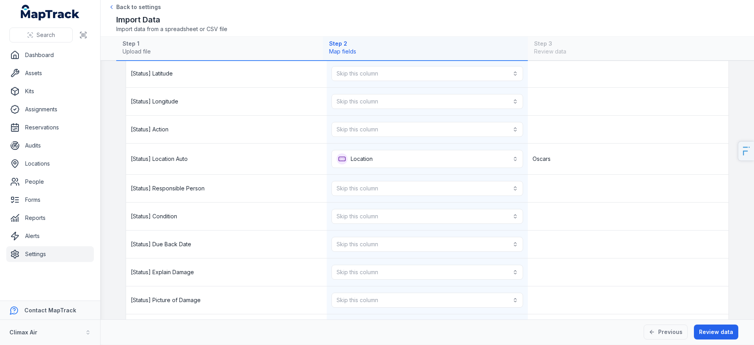
click at [586, 226] on div at bounding box center [628, 216] width 201 height 28
click at [716, 323] on div "Previous Review data" at bounding box center [428, 331] width 654 height 25
click at [722, 331] on button "Review data" at bounding box center [716, 331] width 44 height 15
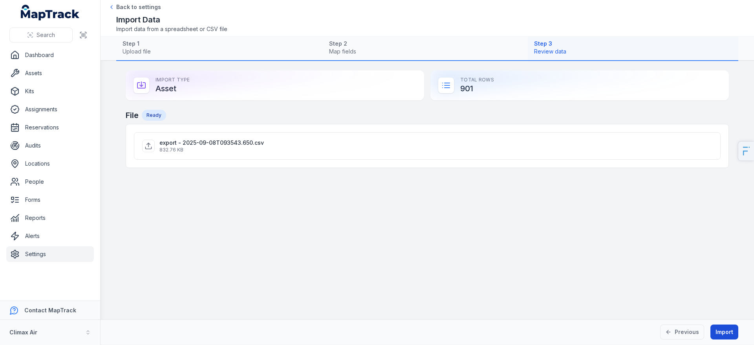
scroll to position [0, 0]
click at [722, 331] on button "Import" at bounding box center [725, 331] width 28 height 15
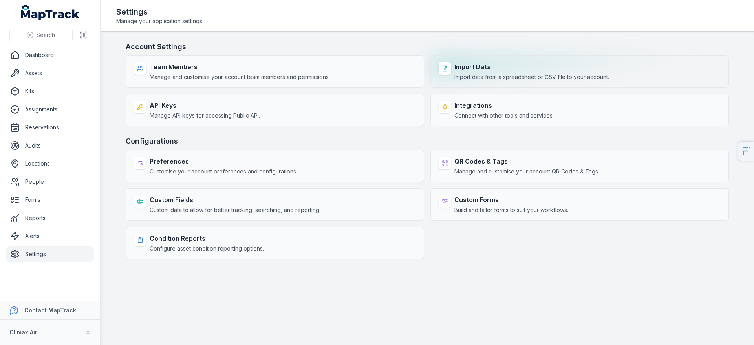
click at [529, 71] on strong "Import Data" at bounding box center [532, 66] width 155 height 9
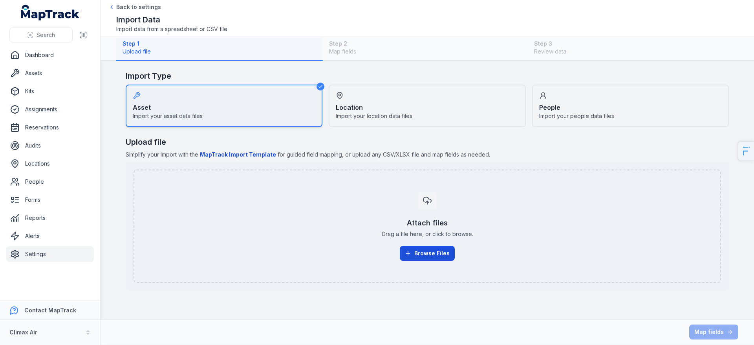
click at [423, 258] on button "Browse Files" at bounding box center [427, 253] width 55 height 15
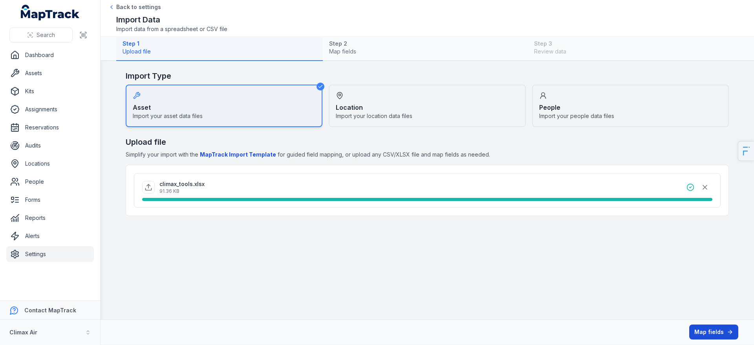
click at [706, 329] on button "Map fields" at bounding box center [714, 331] width 49 height 15
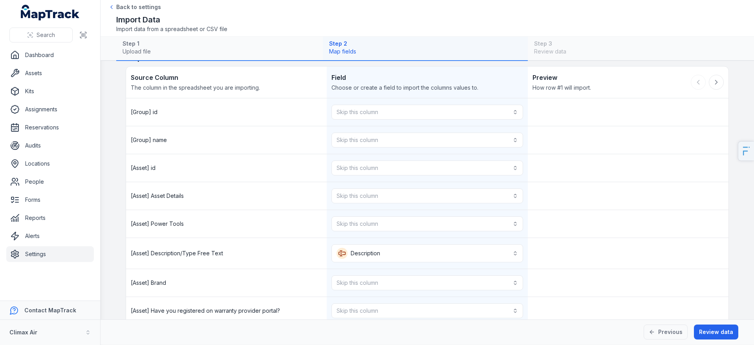
scroll to position [24, 0]
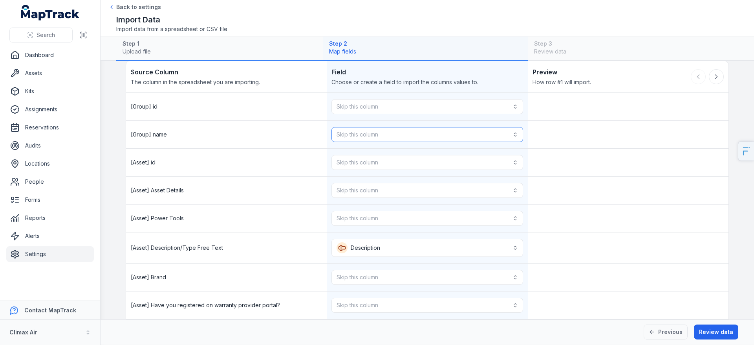
click at [392, 133] on button "Skip this column" at bounding box center [427, 134] width 191 height 15
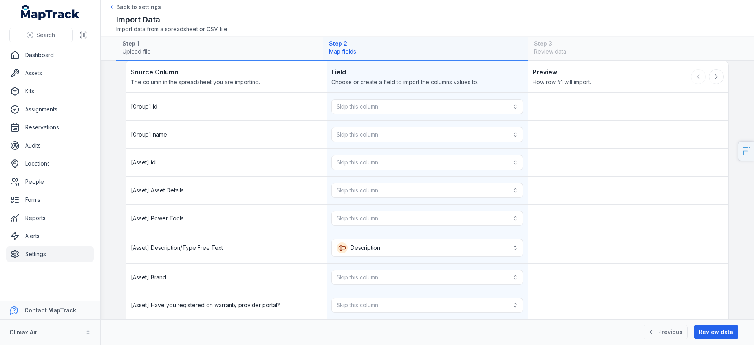
click at [349, 154] on div "Skip this column" at bounding box center [427, 163] width 201 height 28
click at [351, 162] on button "Skip this column" at bounding box center [427, 162] width 191 height 15
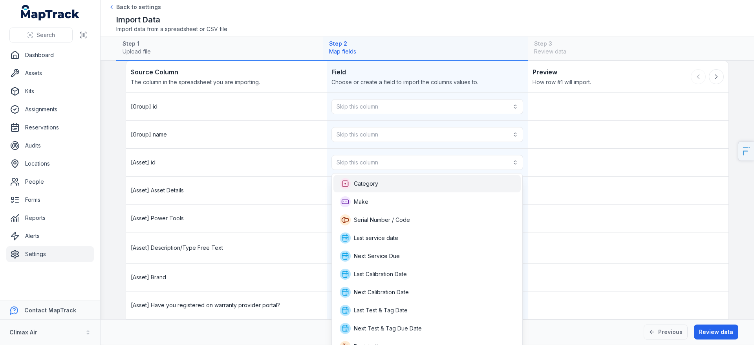
click at [365, 187] on span "Category" at bounding box center [366, 184] width 24 height 8
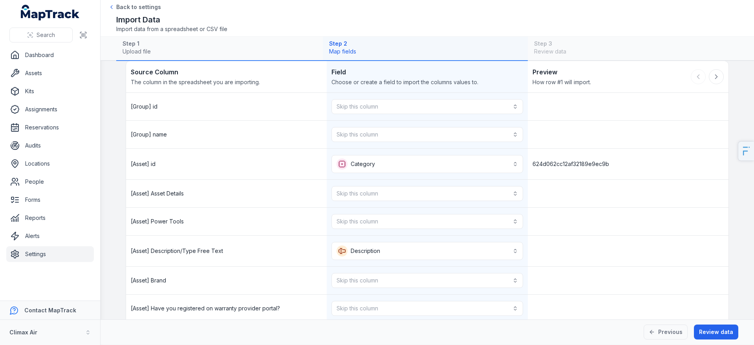
click at [360, 173] on div "Category ********" at bounding box center [427, 164] width 201 height 31
click at [374, 168] on button "Category ********" at bounding box center [427, 164] width 191 height 18
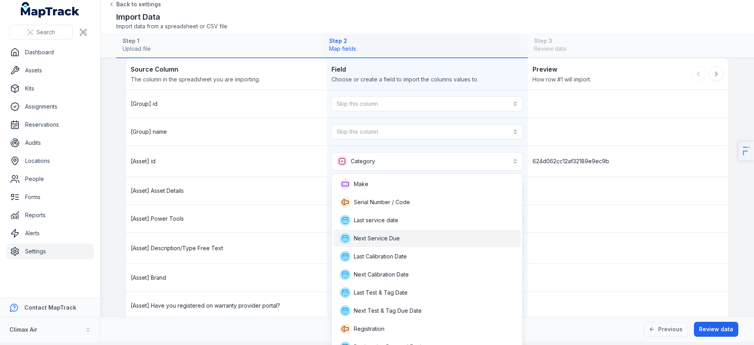
scroll to position [64, 0]
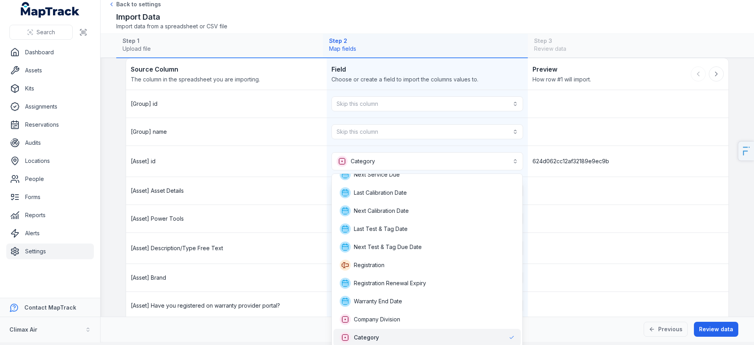
click at [362, 336] on span "Category" at bounding box center [366, 337] width 25 height 8
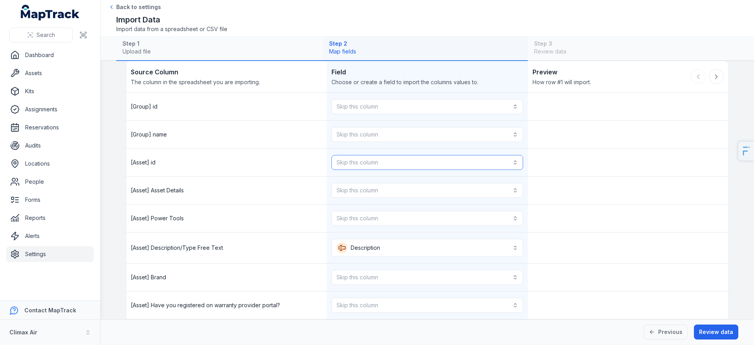
scroll to position [0, 0]
click at [355, 134] on button "Skip this column" at bounding box center [427, 134] width 191 height 15
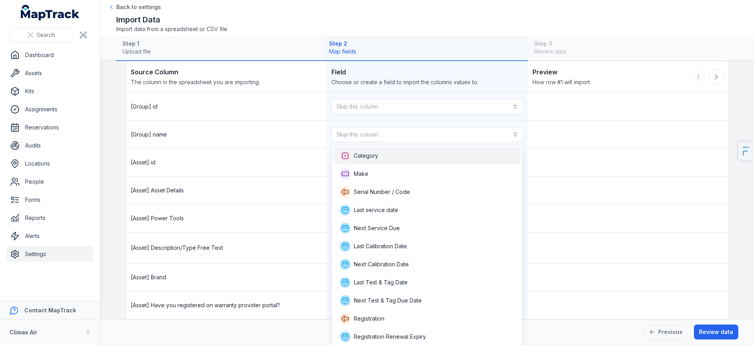
click at [372, 164] on div "Category" at bounding box center [427, 155] width 187 height 17
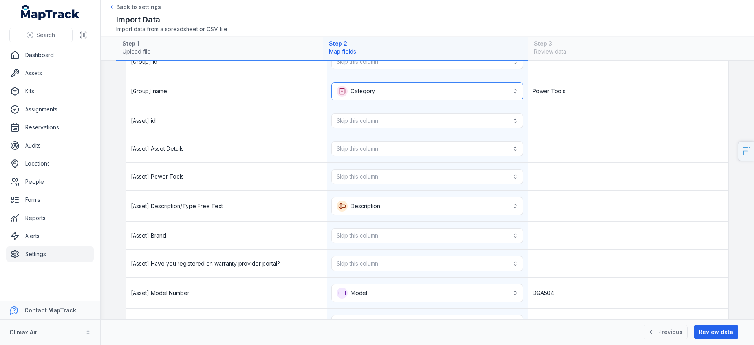
scroll to position [76, 0]
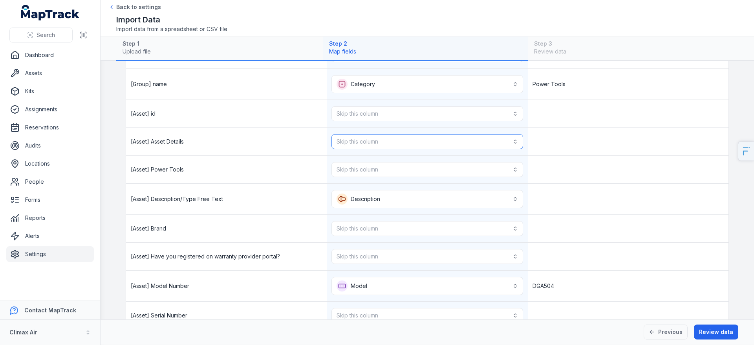
click at [365, 141] on button "Skip this column" at bounding box center [427, 141] width 191 height 15
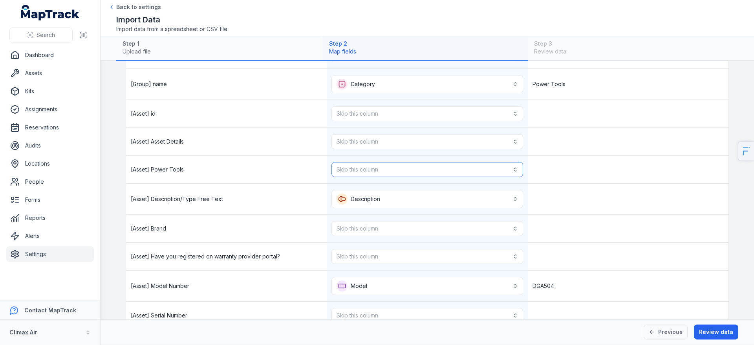
click at [378, 173] on button "Skip this column" at bounding box center [427, 169] width 191 height 15
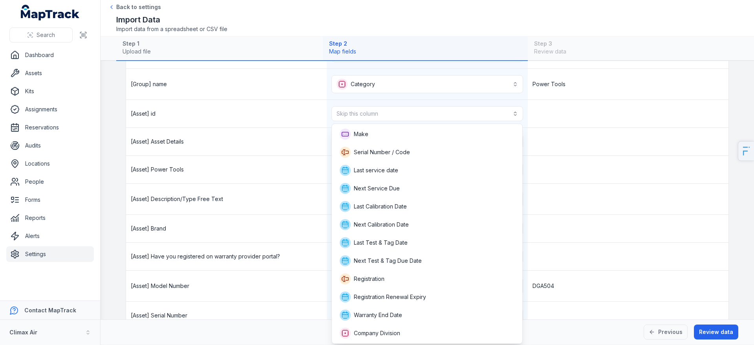
scroll to position [143, 0]
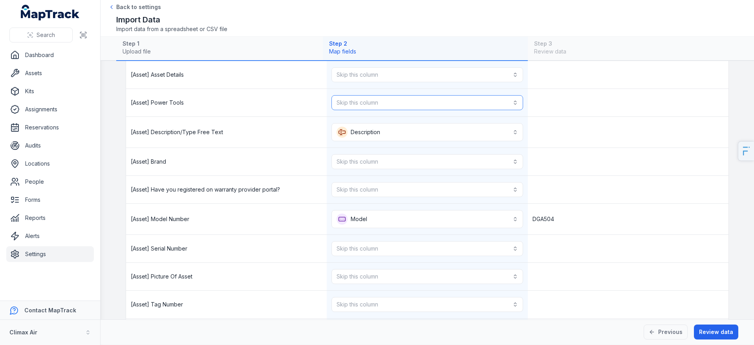
click at [372, 100] on button "Skip this column" at bounding box center [427, 102] width 191 height 15
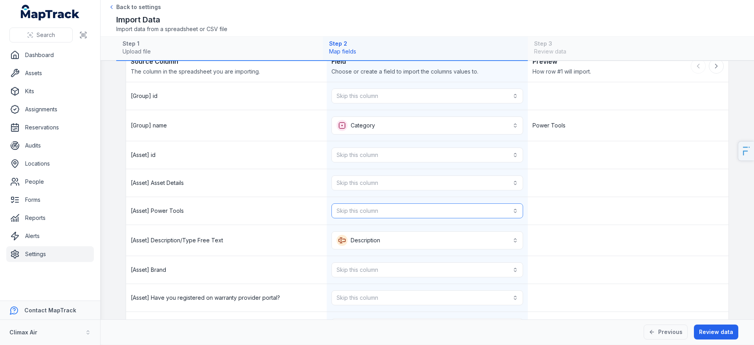
scroll to position [29, 0]
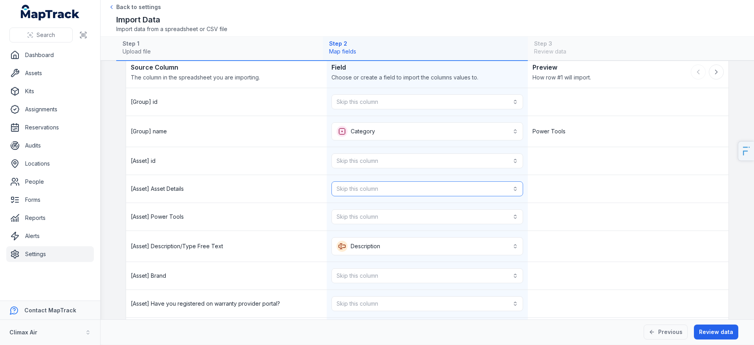
click at [382, 194] on button "Skip this column" at bounding box center [427, 188] width 191 height 15
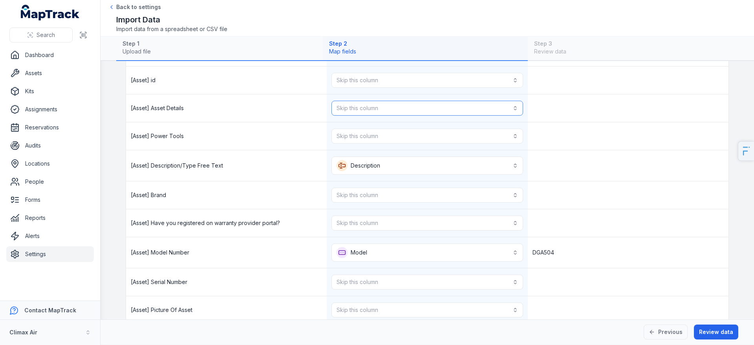
scroll to position [110, 0]
click at [396, 163] on button "**********" at bounding box center [427, 165] width 191 height 18
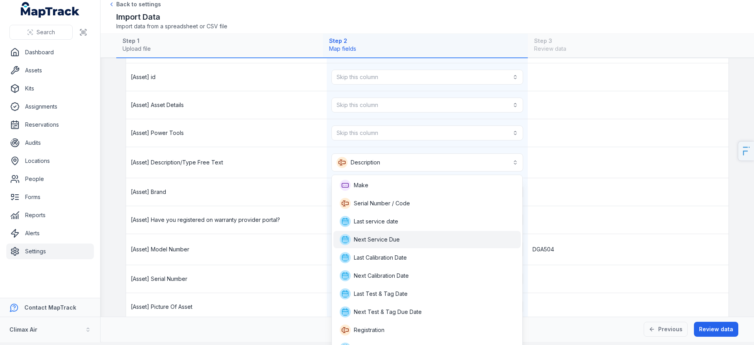
scroll to position [65, 0]
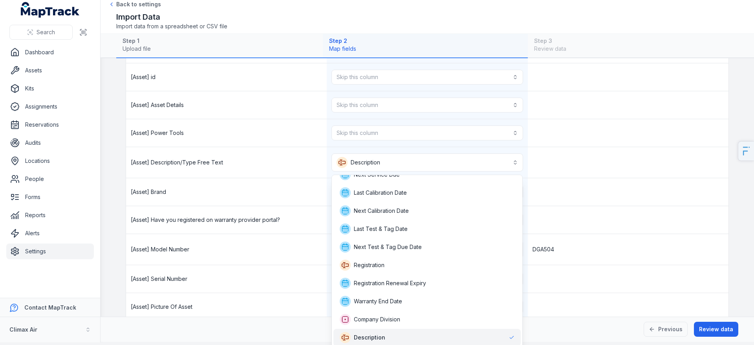
click at [360, 330] on div "Description" at bounding box center [427, 336] width 187 height 17
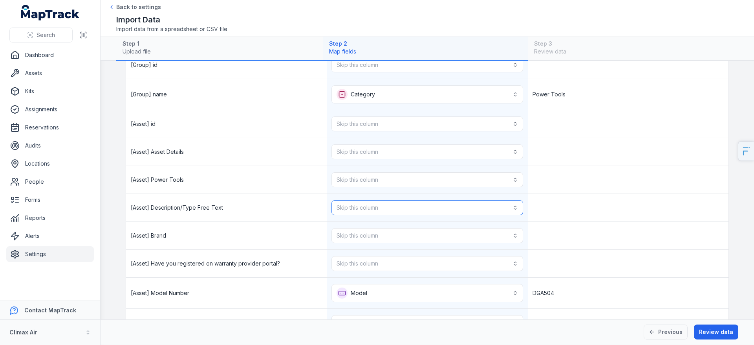
scroll to position [56, 0]
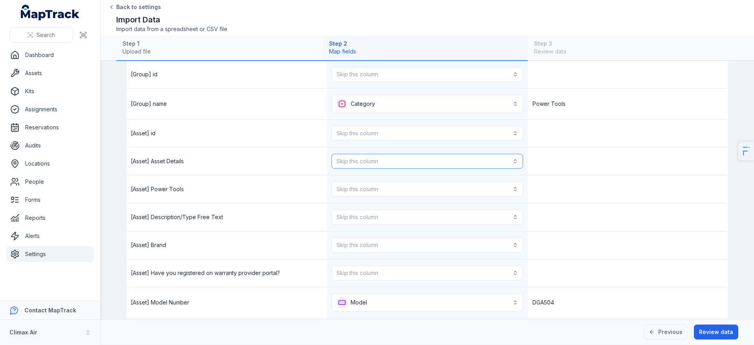
click at [385, 159] on button "Skip this column" at bounding box center [427, 161] width 191 height 15
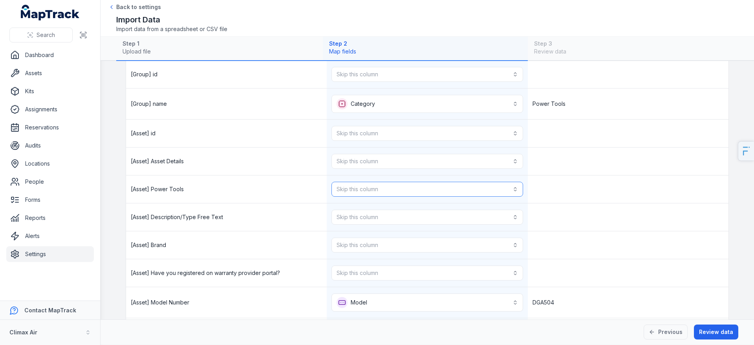
click at [367, 193] on button "Skip this column" at bounding box center [427, 189] width 191 height 15
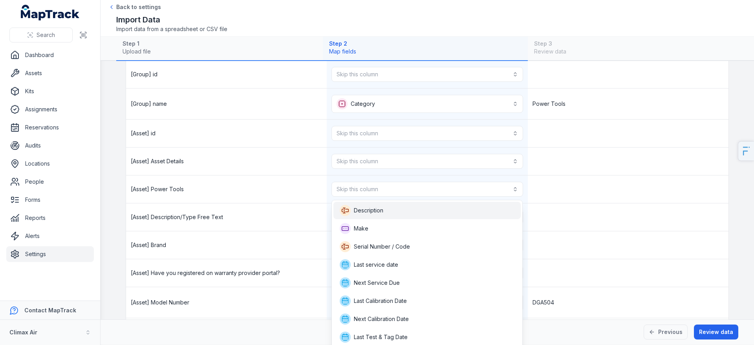
click at [404, 214] on div "Description" at bounding box center [427, 210] width 175 height 11
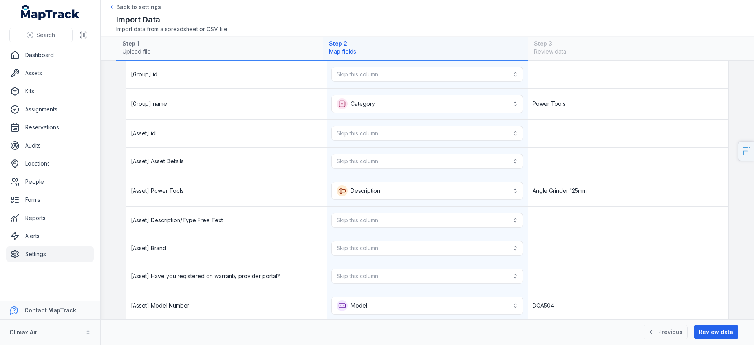
click at [261, 250] on div "[Asset] Brand" at bounding box center [226, 248] width 201 height 28
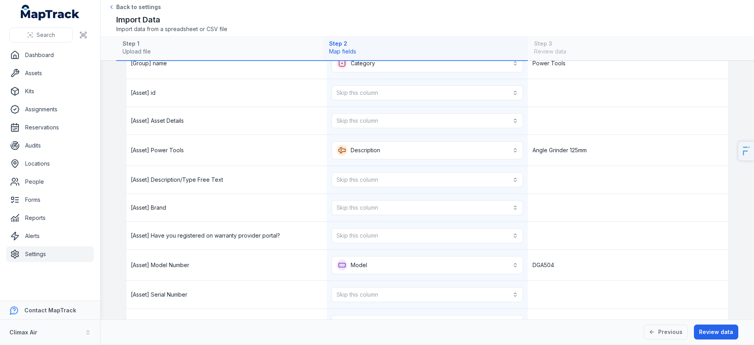
scroll to position [102, 0]
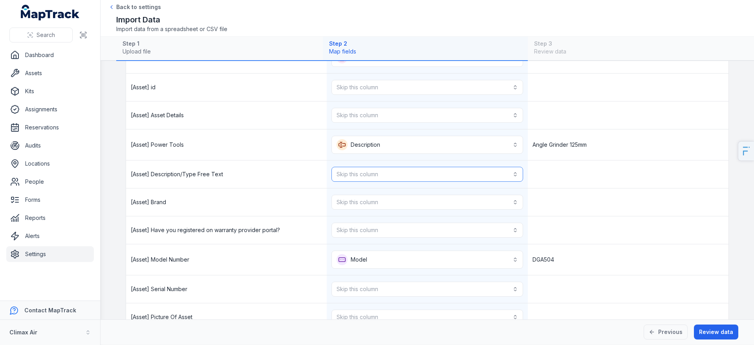
click at [356, 168] on button "Skip this column" at bounding box center [427, 174] width 191 height 15
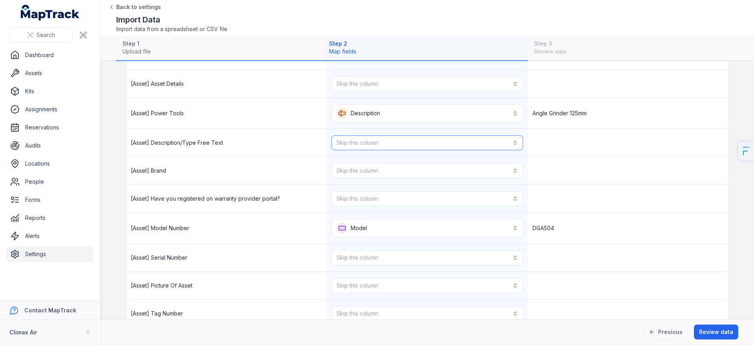
scroll to position [138, 0]
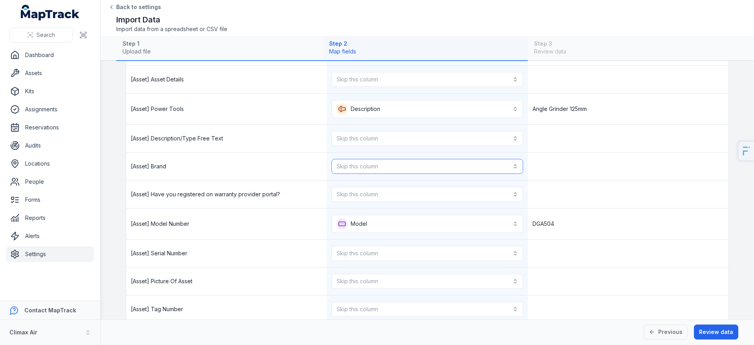
click at [379, 163] on button "Skip this column" at bounding box center [427, 166] width 191 height 15
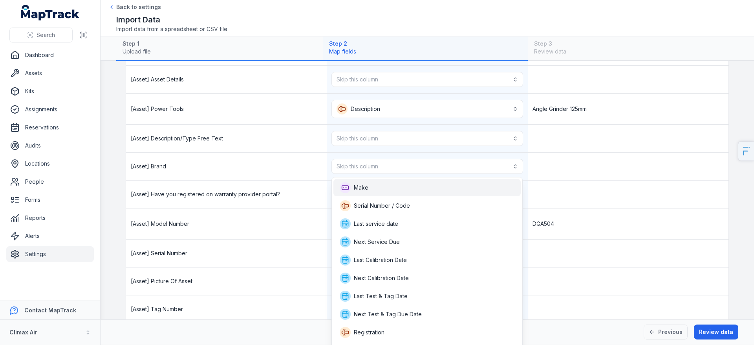
click at [370, 195] on div "Make" at bounding box center [427, 187] width 187 height 17
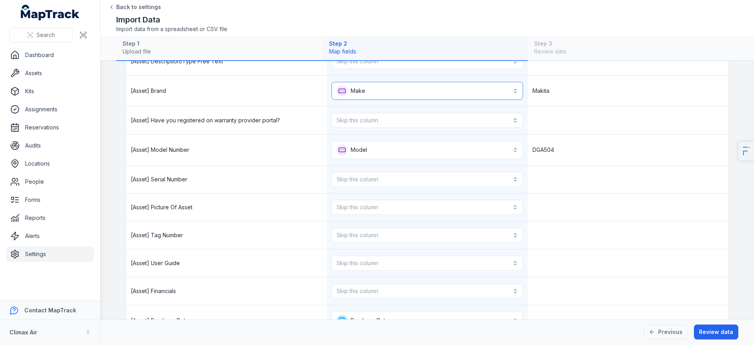
scroll to position [215, 0]
click at [382, 178] on button "Skip this column" at bounding box center [427, 178] width 191 height 15
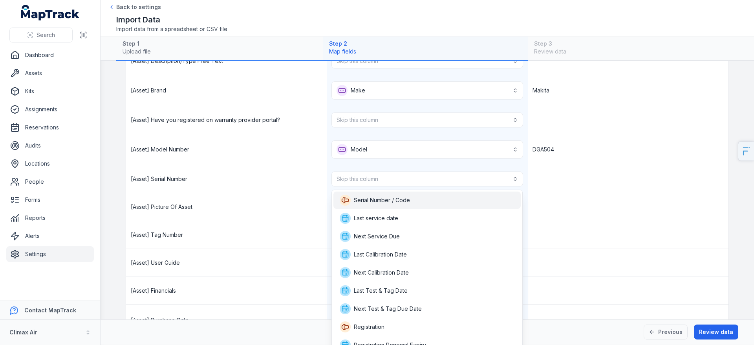
click at [382, 195] on span "Serial Number / Code" at bounding box center [375, 200] width 70 height 11
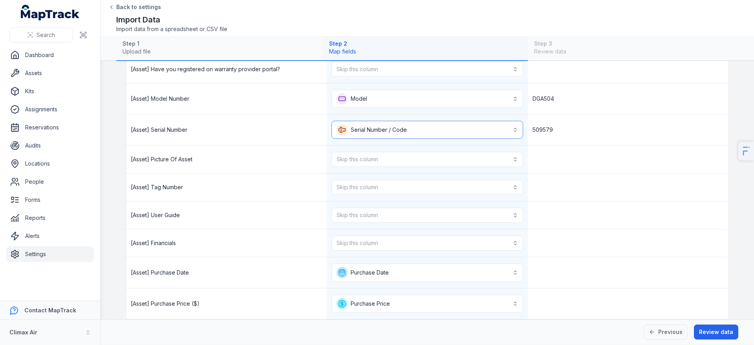
scroll to position [277, 0]
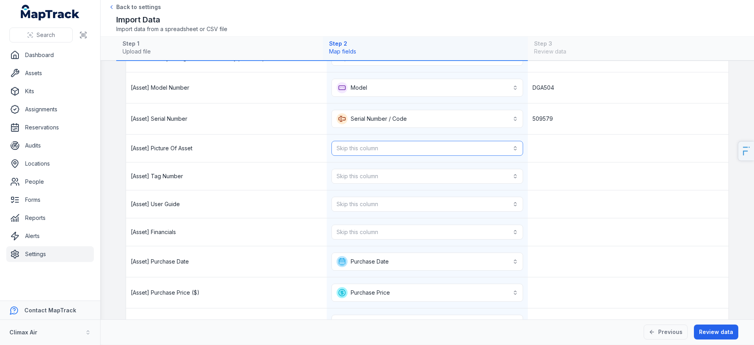
click at [380, 154] on button "Skip this column" at bounding box center [427, 148] width 191 height 15
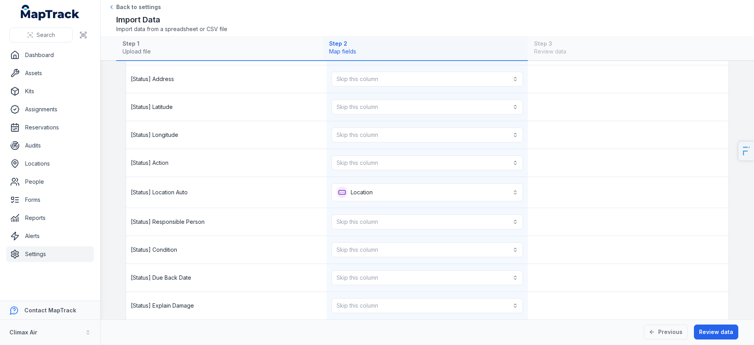
scroll to position [988, 0]
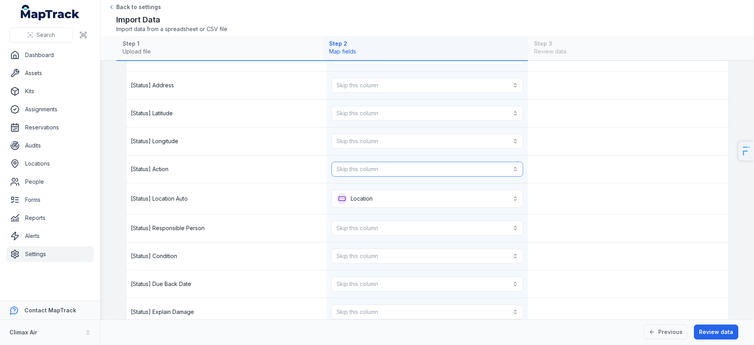
click at [383, 173] on button "Skip this column" at bounding box center [427, 168] width 191 height 15
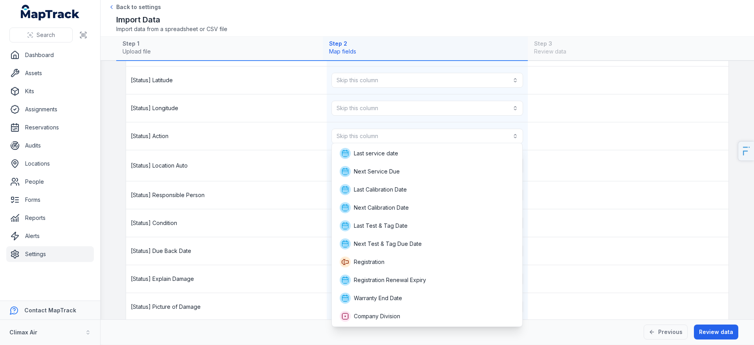
scroll to position [1026, 0]
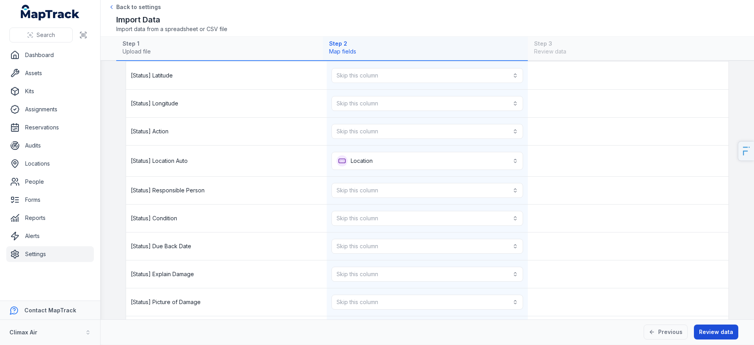
click at [712, 331] on button "Review data" at bounding box center [716, 331] width 44 height 15
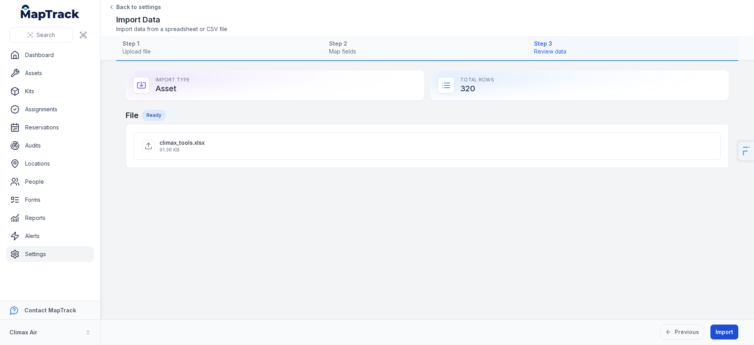
click at [730, 331] on button "Import" at bounding box center [725, 331] width 28 height 15
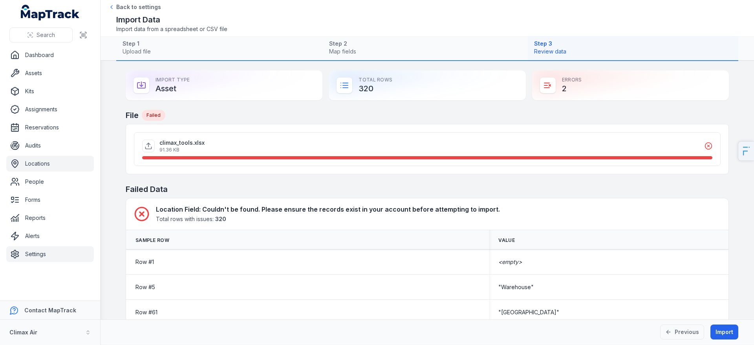
click at [26, 159] on link "Locations" at bounding box center [50, 164] width 88 height 16
